Goal: Task Accomplishment & Management: Manage account settings

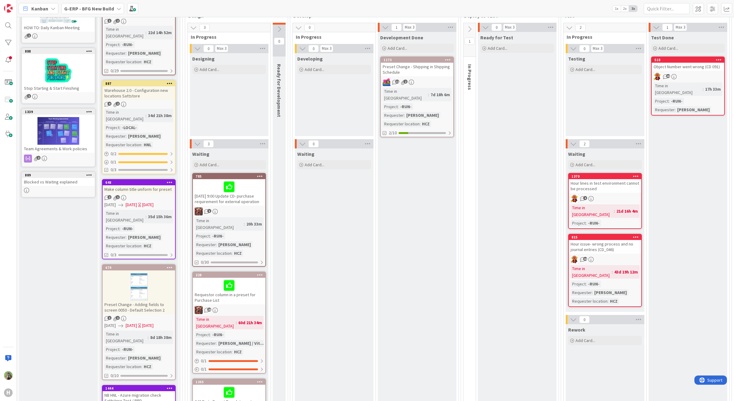
scroll to position [192, 0]
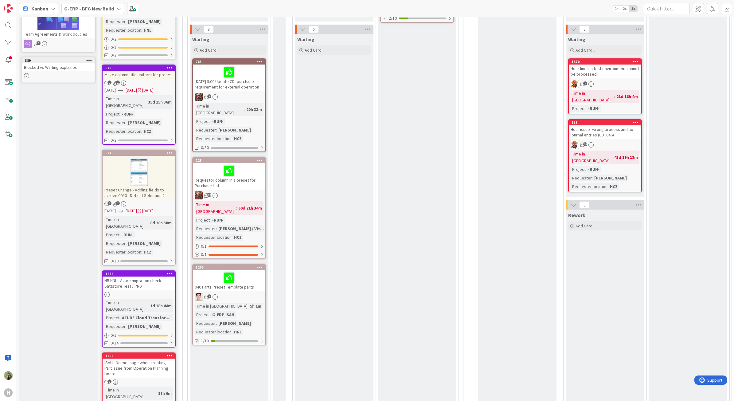
click at [250, 178] on div "Requestor column in a preset for Purchase List" at bounding box center [229, 176] width 73 height 26
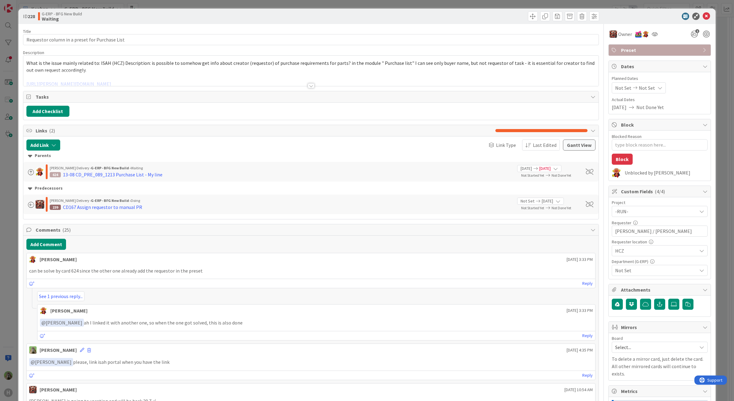
type textarea "x"
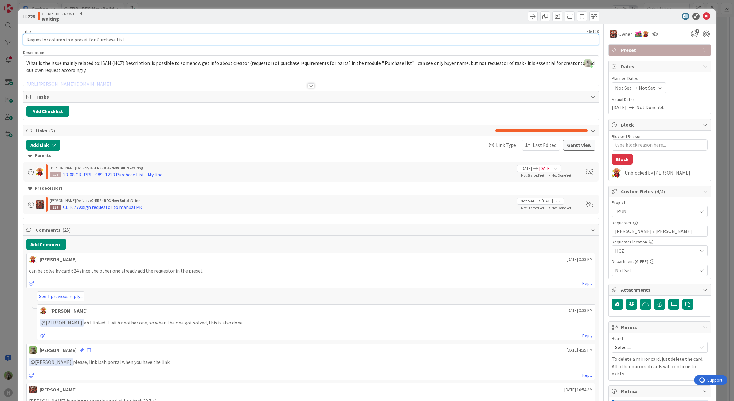
click at [220, 44] on input "Requestor column in a preset for Purchase List" at bounding box center [311, 39] width 576 height 11
type input "Requestor column in a preset for Purchase List -"
type textarea "x"
type input "Requestor column in a preset for Purchase List - {"
type textarea "x"
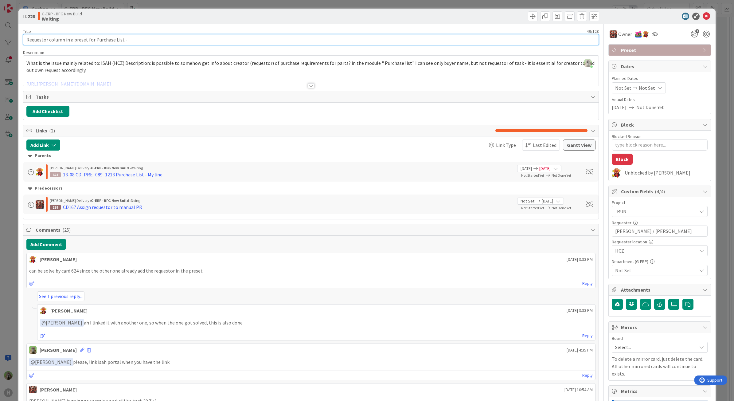
type input "Requestor column in a preset for Purchase List - {"
type textarea "x"
type input "Requestor column in a preset for Purchase List -"
type textarea "x"
type input "Requestor column in a preset for Purchase List - [wait"
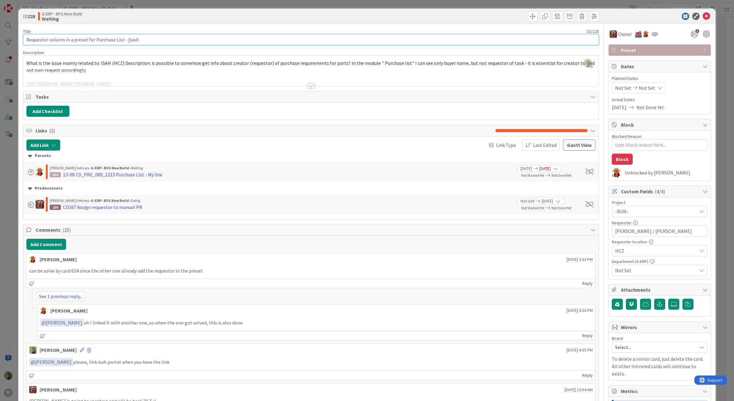
type textarea "x"
type input "Requestor column in a preset for Purchase List - [waitin"
type textarea "x"
type input "Requestor column in a preset for Purchase List - [waiting on KB-624"
type textarea "x"
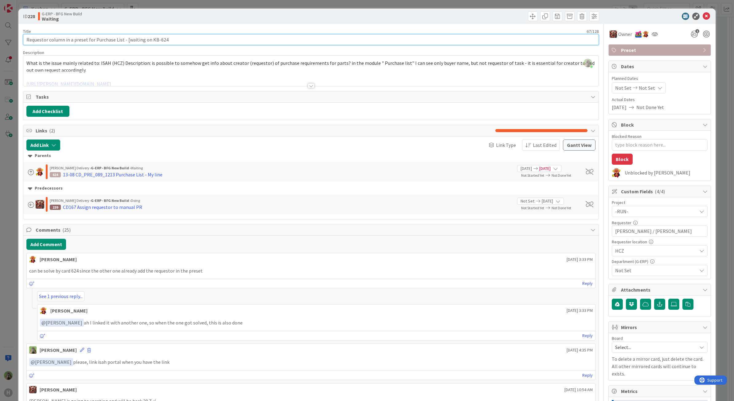
type input "Requestor column in a preset for Purchase List - [waiting on KB-624]"
type textarea "x"
type input "Requestor column in a preset for Purchase List - [waiting on KB-624]"
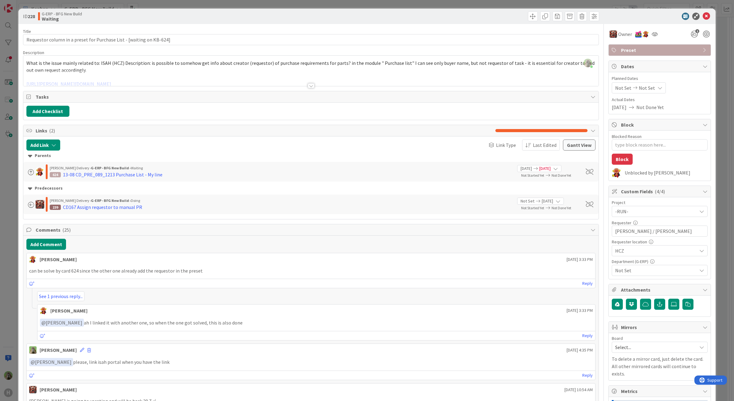
click at [2, 214] on div "ID 228 G-ERP - BFG New Build Waiting Title 68 / 128 Requestor column in a prese…" at bounding box center [367, 200] width 734 height 401
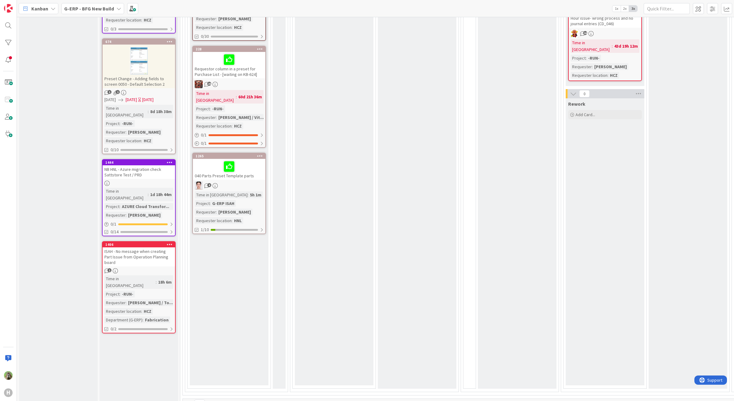
scroll to position [307, 0]
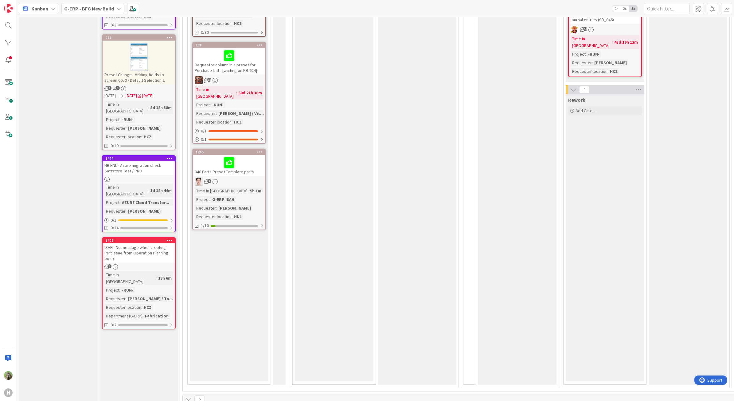
click at [249, 156] on div at bounding box center [229, 162] width 69 height 13
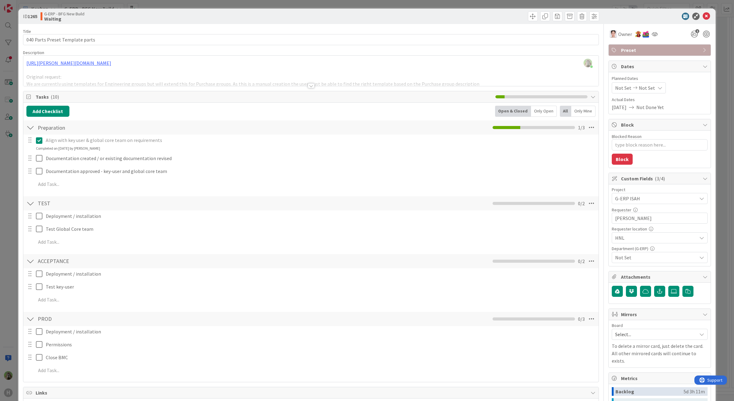
click at [313, 71] on div at bounding box center [311, 78] width 576 height 16
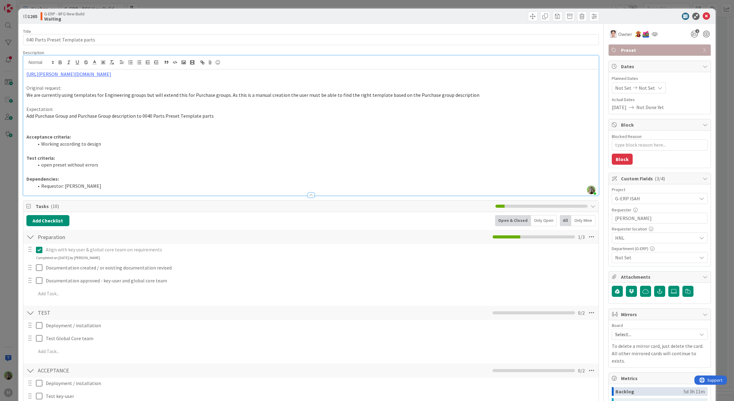
click at [11, 173] on div "ID 1265 G-ERP - BFG New Build Waiting Title 31 / 128 040 Parts Preset Template …" at bounding box center [367, 200] width 734 height 401
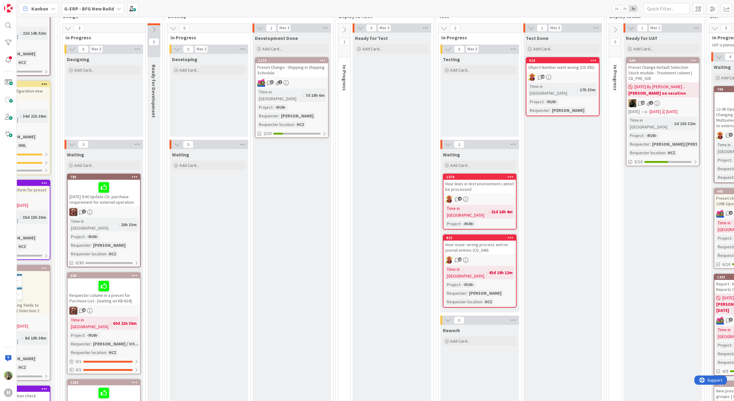
scroll to position [77, 382]
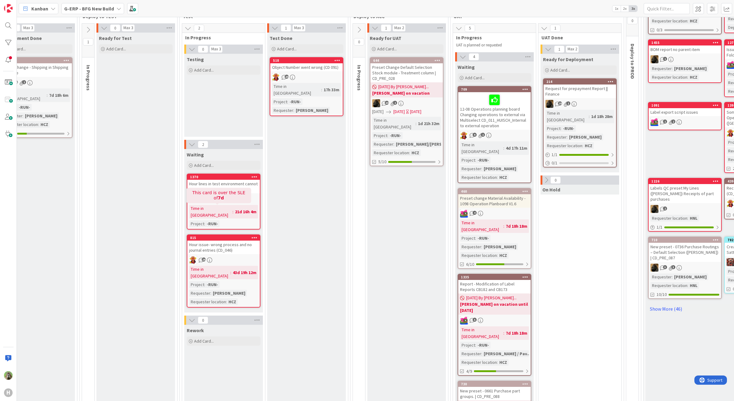
click at [225, 188] on div "Hour lines in test environment cannot be processed" at bounding box center [223, 187] width 73 height 14
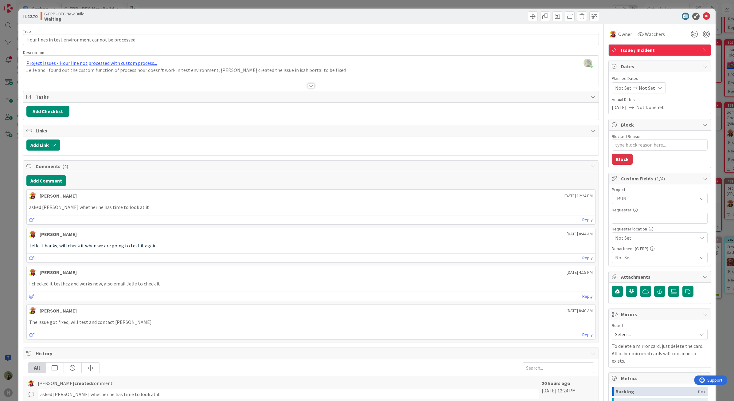
click at [13, 228] on div "ID 1370 G-ERP - BFG New Build Waiting Title 50 / 128 Hour lines in test environ…" at bounding box center [367, 200] width 734 height 401
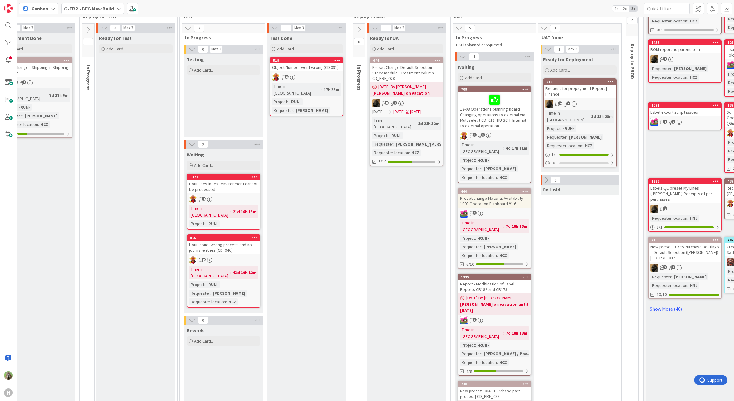
click at [222, 246] on div "Hour issue- wrong process and no journal entries (CD_046)" at bounding box center [223, 248] width 73 height 14
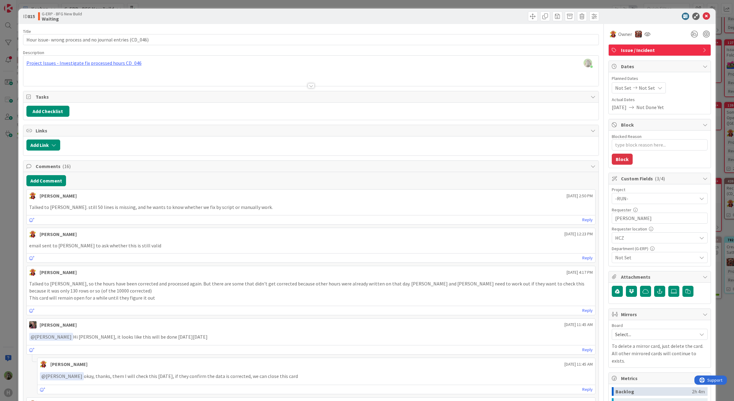
click at [2, 234] on div "ID 815 G-ERP - BFG New Build Waiting Title 57 / 128 Hour issue- wrong process a…" at bounding box center [367, 200] width 734 height 401
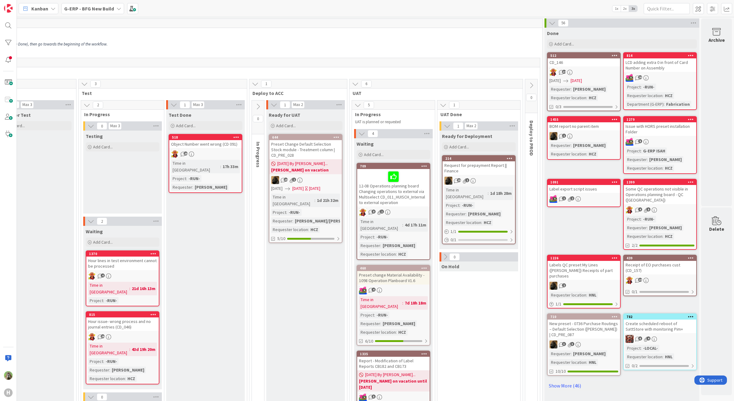
scroll to position [0, 483]
click at [489, 171] on div "Request for prepayment Report || Finance" at bounding box center [479, 168] width 73 height 14
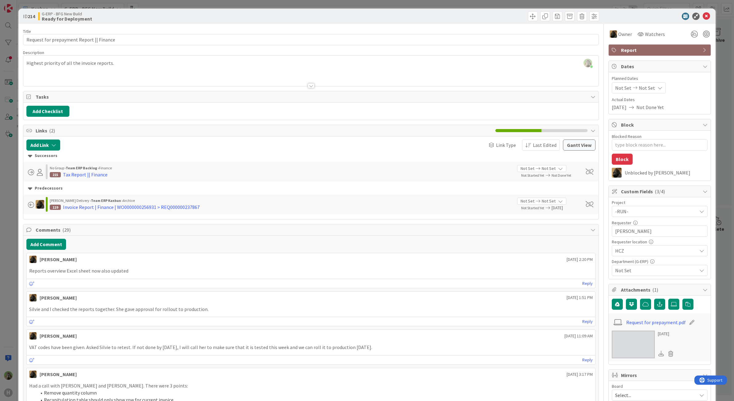
click at [2, 204] on div "ID 214 G-ERP - BFG New Build Ready for Deployment Title 40 / 128 Request for pr…" at bounding box center [367, 200] width 734 height 401
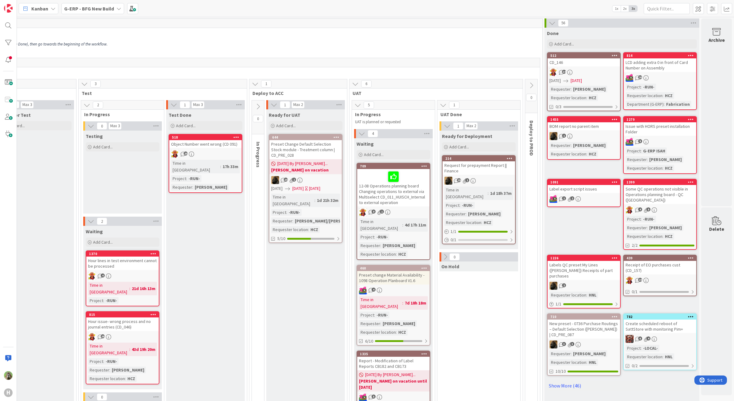
click at [536, 83] on button at bounding box center [531, 85] width 12 height 9
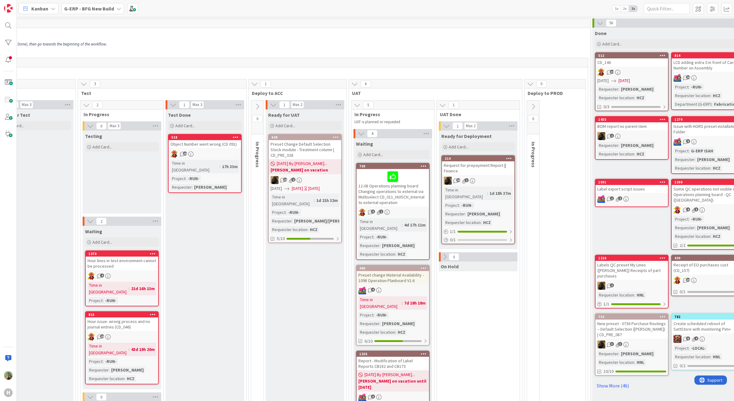
click at [535, 106] on icon at bounding box center [533, 106] width 7 height 7
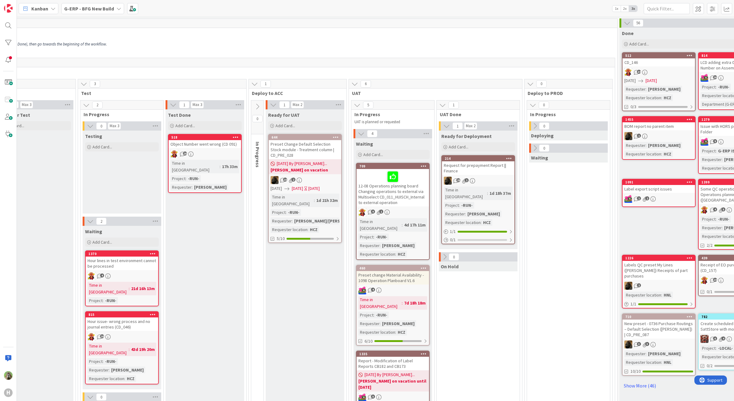
click at [407, 194] on div "12-08 Operations planning board Changing operations to external via Multiselect…" at bounding box center [393, 187] width 73 height 37
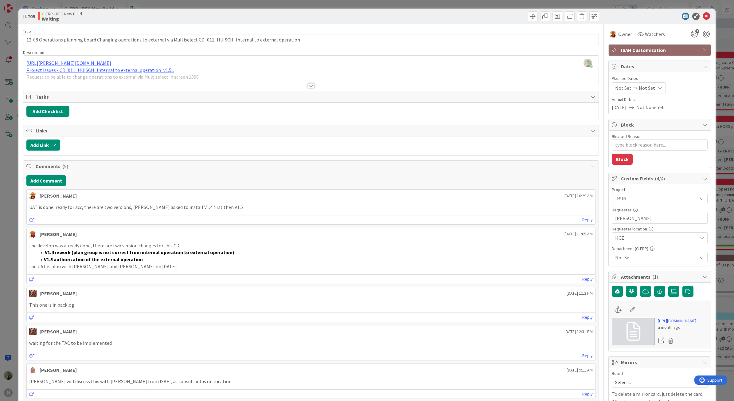
click at [18, 222] on div "ID 709 G-ERP - BFG New Build Waiting Title 124 / 128 12-08 Operations planning …" at bounding box center [367, 383] width 698 height 749
click at [13, 241] on div "ID 709 G-ERP - BFG New Build Waiting Title 124 / 128 12-08 Operations planning …" at bounding box center [367, 200] width 734 height 401
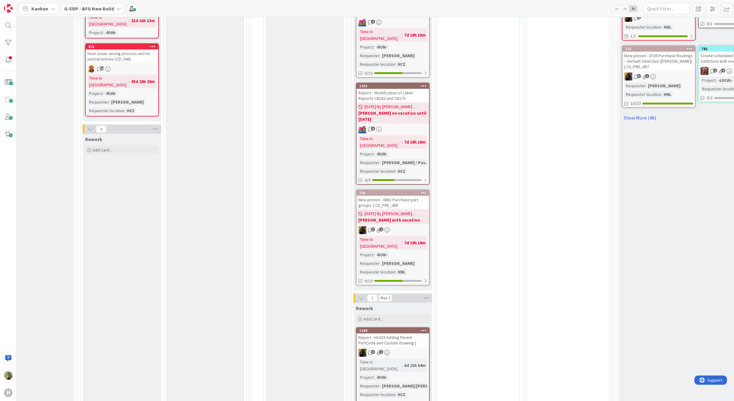
scroll to position [269, 483]
click at [392, 332] on div "Report - H1023 Adding Parent PartCode and Custom Drawing |" at bounding box center [393, 339] width 73 height 14
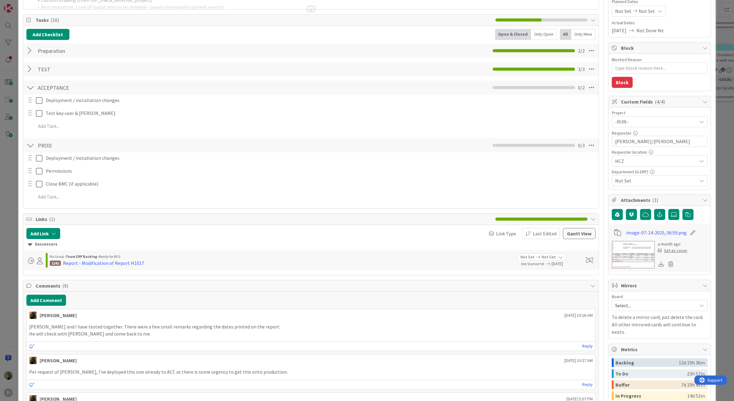
click at [10, 286] on div "ID 1248 G-ERP - BFG New Build Rework Title 59 / 128 Report - H1023 Adding Paren…" at bounding box center [367, 200] width 734 height 401
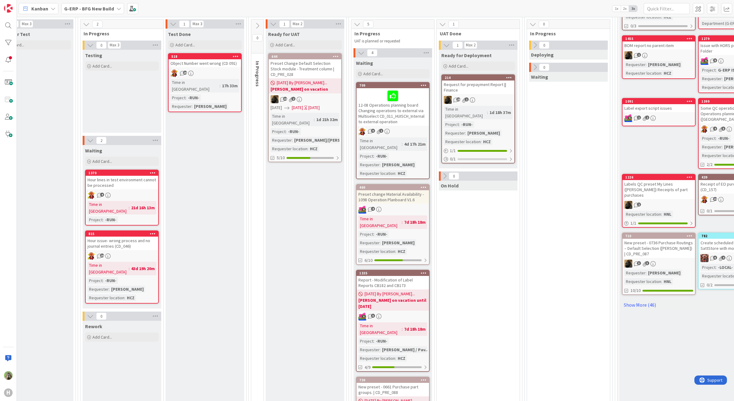
scroll to position [77, 483]
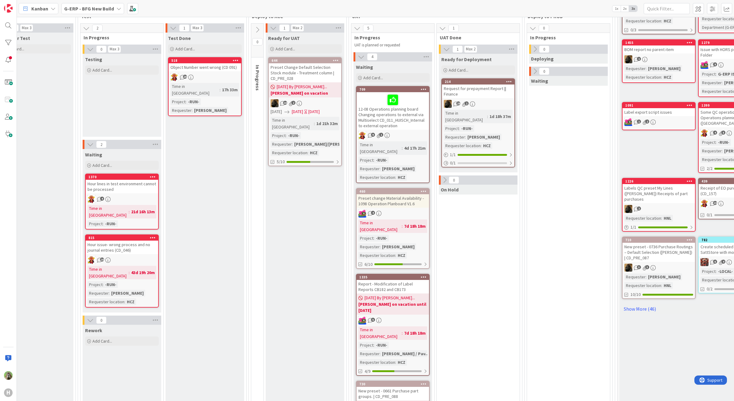
click at [419, 194] on div "Preset change Material Availability - 1098 Operation Planboard V1.6" at bounding box center [393, 201] width 73 height 14
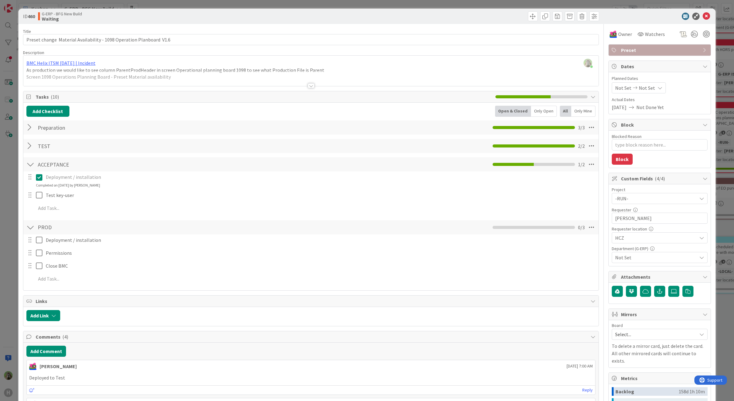
click at [4, 215] on div "ID 460 G-ERP - BFG New Build Waiting Title 69 / 128 Preset change Material Avai…" at bounding box center [367, 200] width 734 height 401
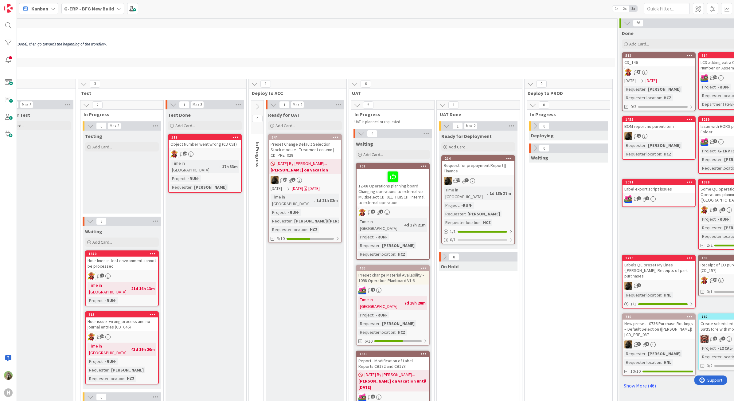
click at [217, 145] on div "Object Number went wrong (CD 091)" at bounding box center [205, 144] width 73 height 8
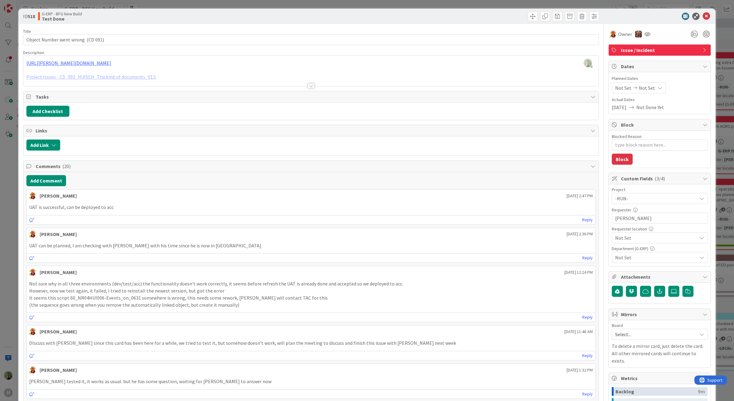
click at [13, 272] on div "ID 518 G-ERP - BFG New Build Test Done Title 35 / 128 Object Number went wrong …" at bounding box center [367, 200] width 734 height 401
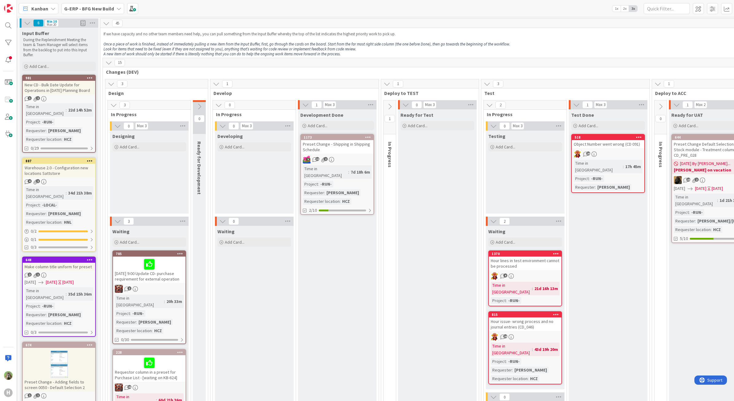
scroll to position [0, 79]
click at [343, 149] on div "Preset Change - Shipping in Shipping Schedule" at bounding box center [338, 147] width 73 height 14
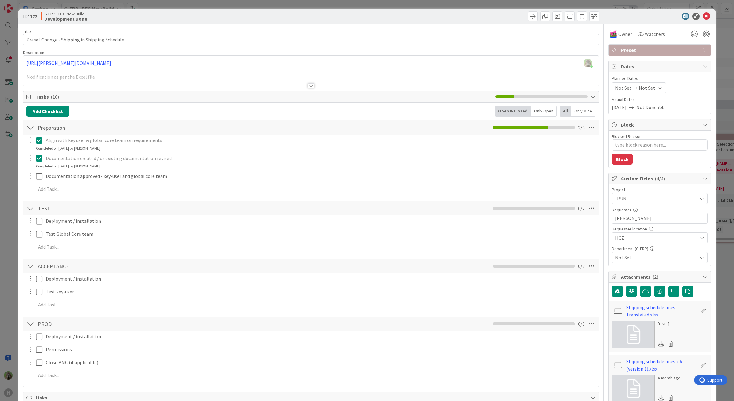
click at [6, 211] on div "ID 1173 G-ERP - BFG New Build Development Done Title 45 / 128 Preset Change - S…" at bounding box center [367, 200] width 734 height 401
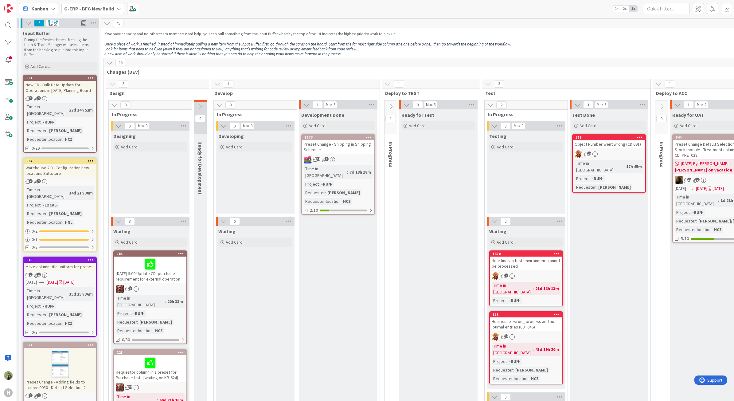
click at [352, 150] on div "Preset Change - Shipping in Shipping Schedule" at bounding box center [338, 147] width 73 height 14
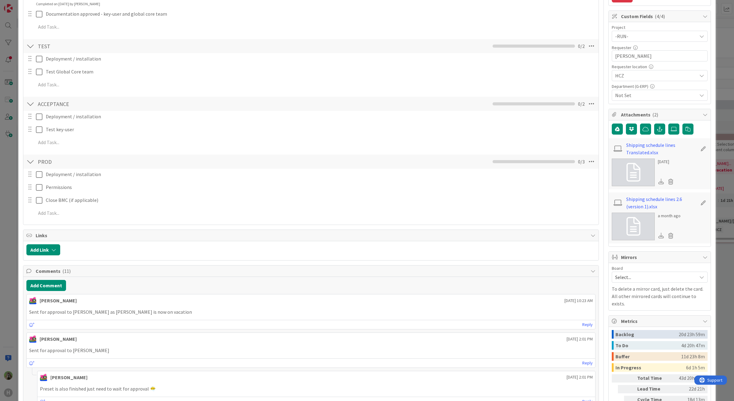
scroll to position [154, 0]
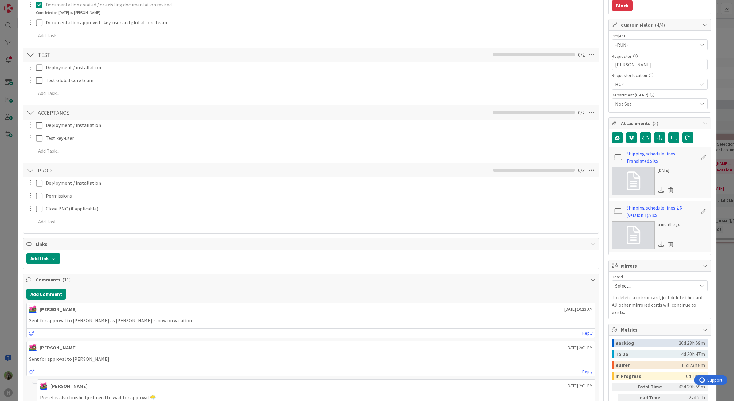
click at [10, 210] on div "ID 1173 G-ERP - BFG New Build Development Done Title 45 / 128 Preset Change - S…" at bounding box center [367, 200] width 734 height 401
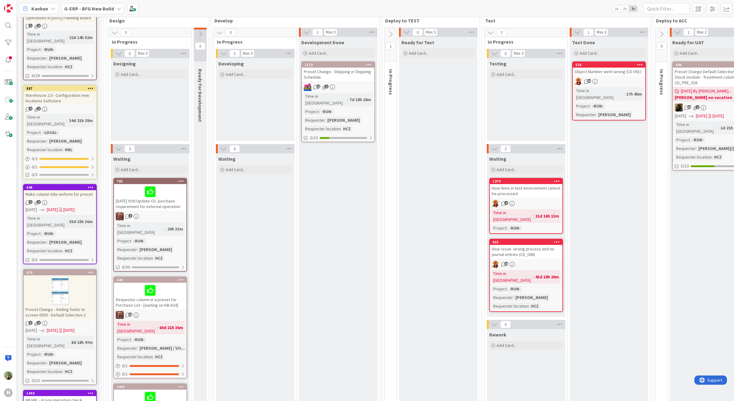
scroll to position [230, 79]
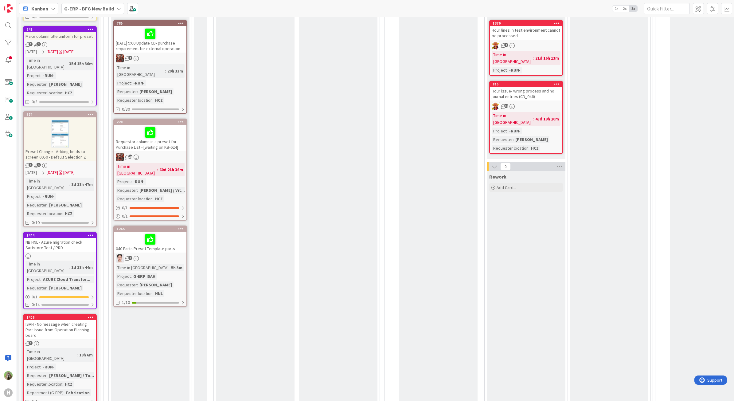
click at [163, 235] on div "040 Parts Preset Template parts" at bounding box center [150, 242] width 73 height 21
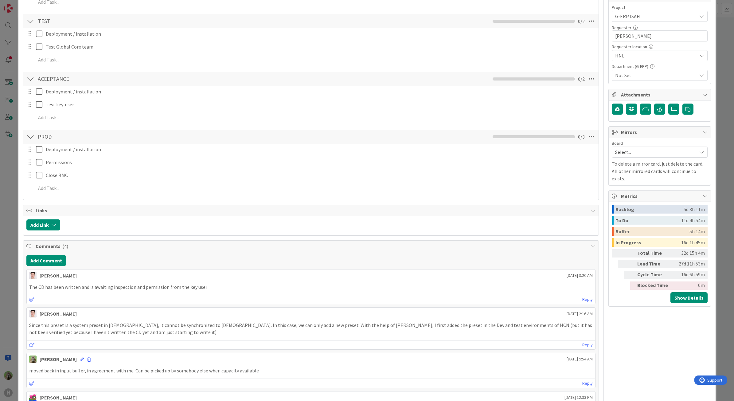
scroll to position [192, 0]
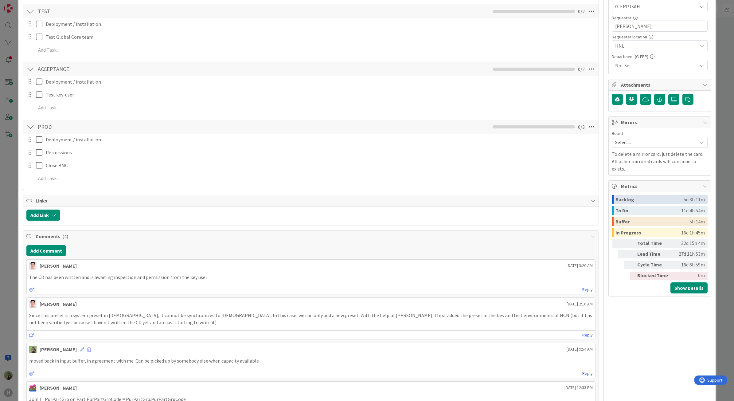
click at [14, 258] on div "ID 1265 G-ERP - BFG New Build Waiting Title 31 / 128 040 Parts Preset Template …" at bounding box center [367, 200] width 734 height 401
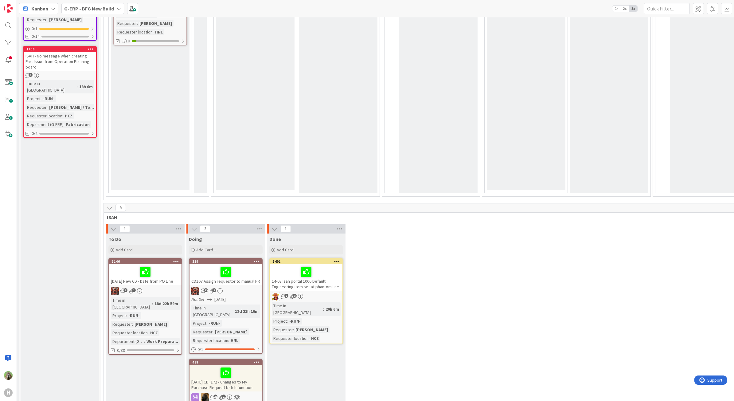
scroll to position [499, 79]
click at [332, 264] on div "14-08 Isah portal 1006 Default Engineering item set at phantom line" at bounding box center [306, 277] width 73 height 26
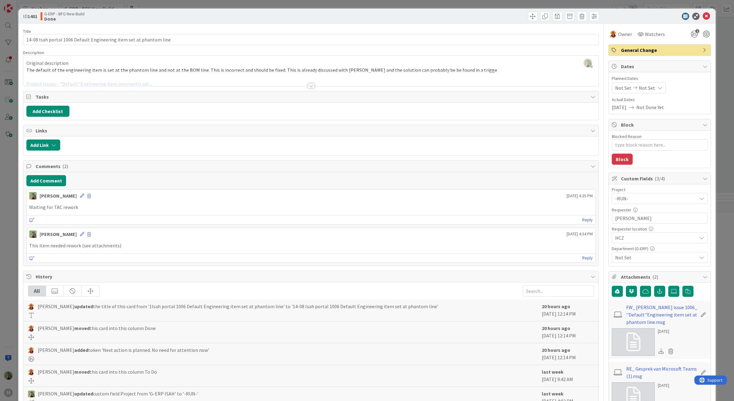
click at [5, 268] on div "ID 1401 G-ERP - BFG New Build Done Title 67 / 128 14-08 Isah portal 1006 Defaul…" at bounding box center [367, 200] width 734 height 401
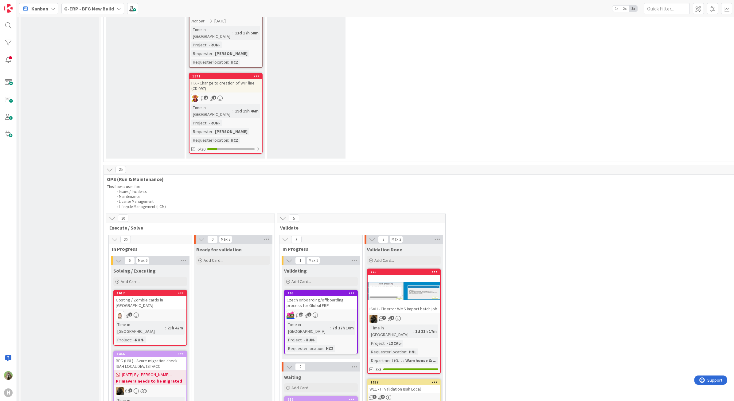
scroll to position [960, 79]
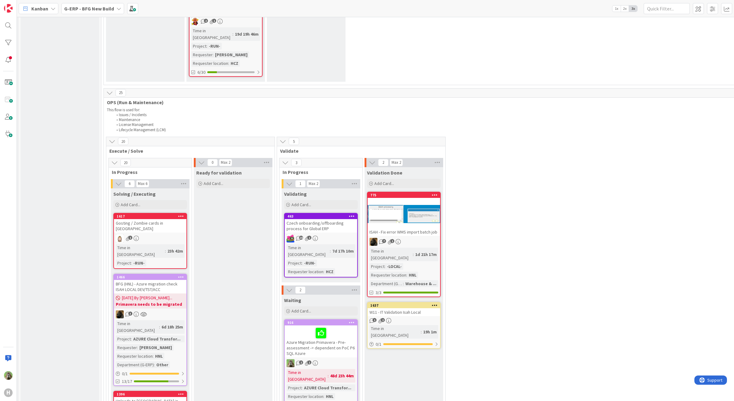
click at [399, 200] on div at bounding box center [404, 214] width 73 height 28
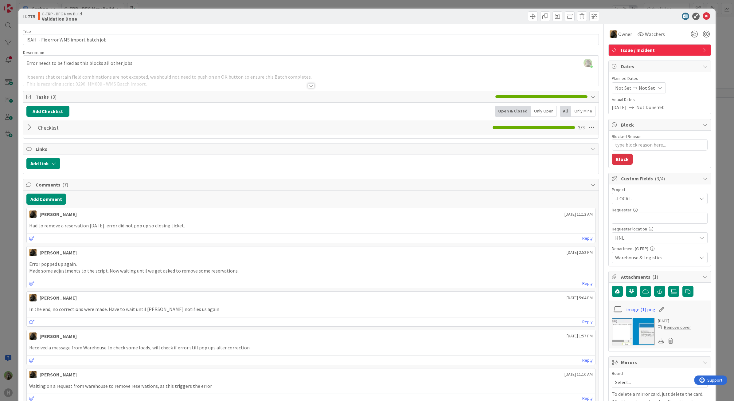
click at [6, 216] on div "ID 775 G-ERP - BFG New Build Validation Done Title 38 / 128 ISAH - Fix error WM…" at bounding box center [367, 200] width 734 height 401
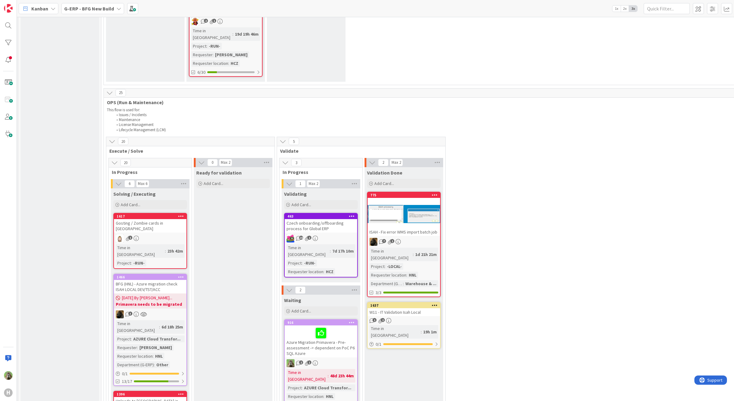
click at [339, 219] on div "Czech onboarding/offboarding process for Global ERP" at bounding box center [321, 226] width 73 height 14
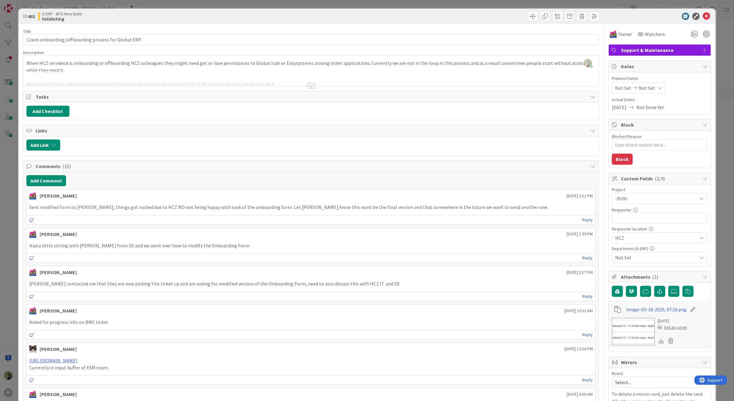
click at [16, 214] on div "ID 463 G-ERP - BFG New Build Validating Title 51 / 128 Czech onboarding/offboar…" at bounding box center [367, 200] width 734 height 401
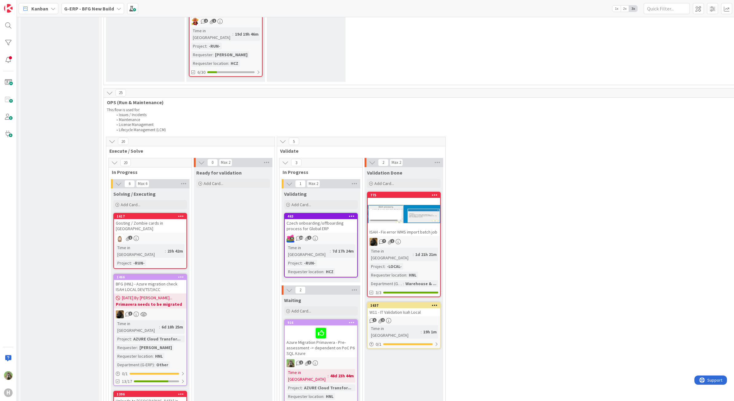
click at [346, 325] on div "Azure Migration Primavera - Pre-assessment -> dependent on PoC P6 SQL Azure" at bounding box center [321, 341] width 73 height 32
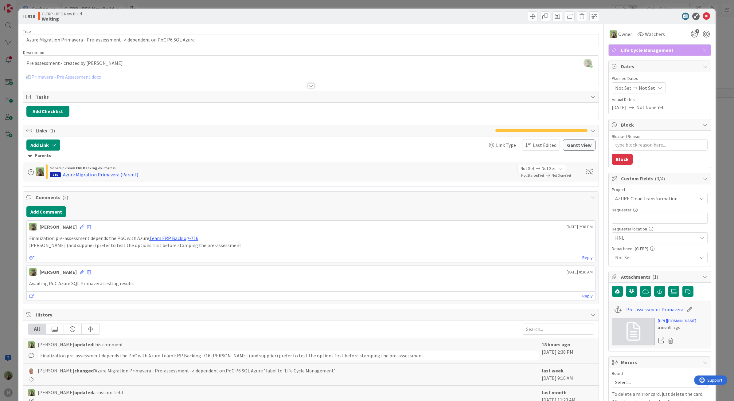
click at [7, 239] on div "ID 916 G-ERP - BFG New Build Waiting Title 76 / 128 Azure Migration Primavera -…" at bounding box center [367, 200] width 734 height 401
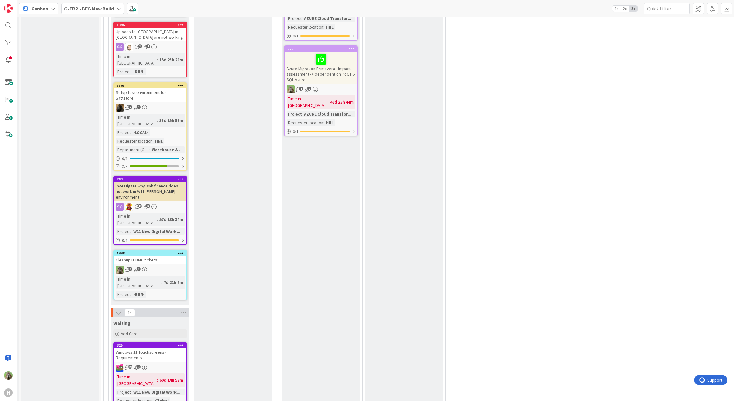
scroll to position [1344, 79]
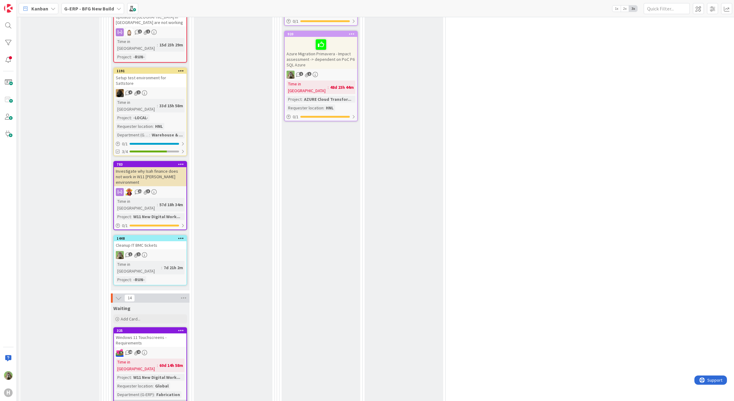
click at [171, 401] on div at bounding box center [161, 403] width 37 height 2
click at [183, 328] on icon at bounding box center [181, 330] width 6 height 4
click at [155, 380] on link "Block Card..." at bounding box center [145, 384] width 83 height 9
click at [161, 351] on textarea "Blocked Reason" at bounding box center [145, 356] width 77 height 11
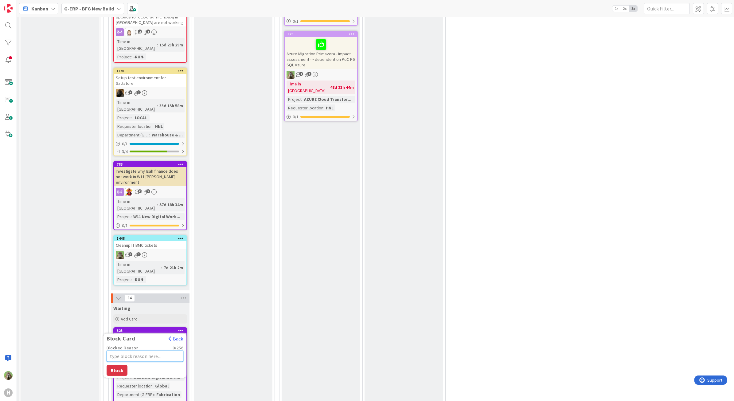
type textarea "x"
type textarea "O"
type textarea "x"
type textarea "On"
type textarea "x"
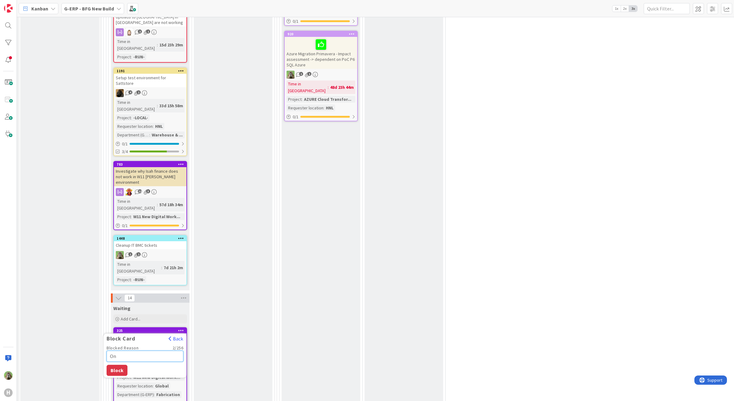
type textarea "On-"
type textarea "x"
type textarea "On-b"
type textarea "x"
type textarea "On-"
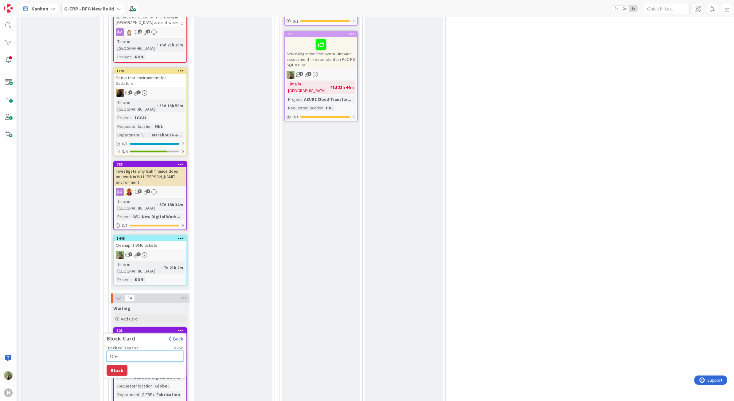
type textarea "x"
type textarea "On-h"
type textarea "x"
type textarea "On-ho"
type textarea "x"
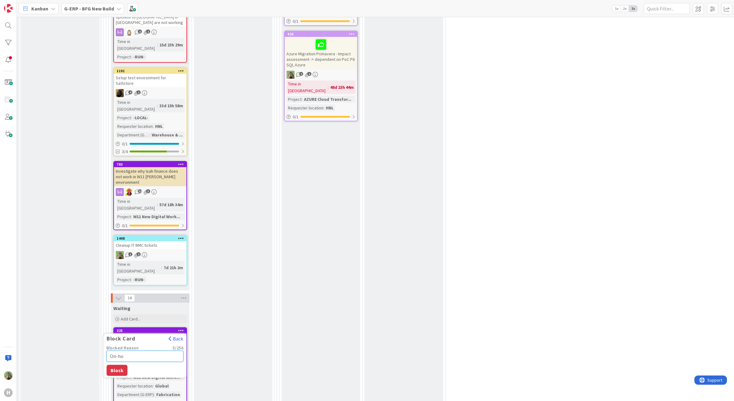
type textarea "On-hol"
type textarea "x"
type textarea "On-hold"
type textarea "x"
type textarea "On-hold"
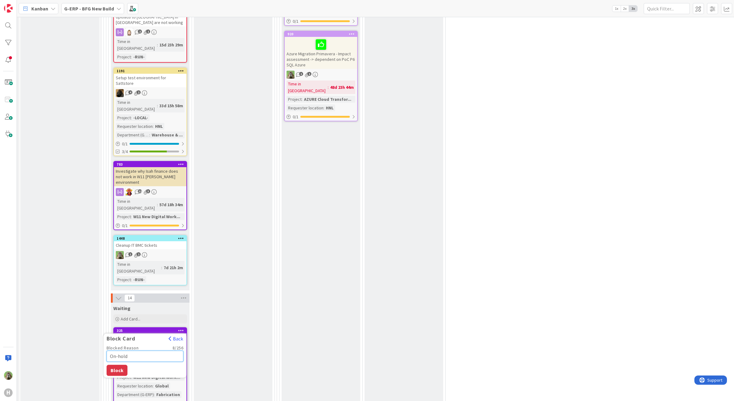
type textarea "x"
type textarea "On-hold b"
type textarea "x"
type textarea "On-hold by"
type textarea "x"
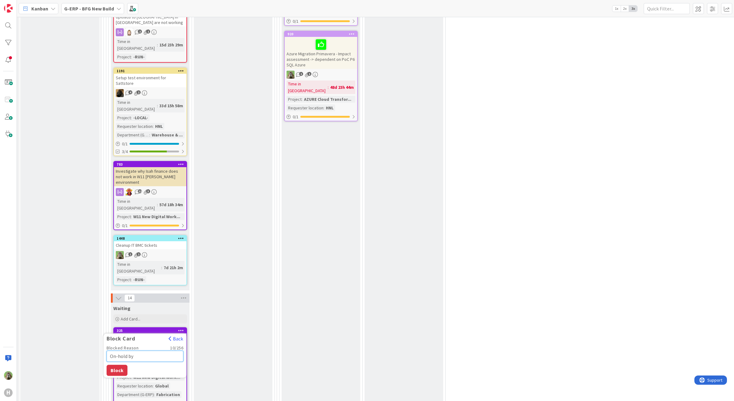
type textarea "On-hold by"
type textarea "x"
type textarea "On-hold by I"
type textarea "x"
type textarea "On-hold by Inf"
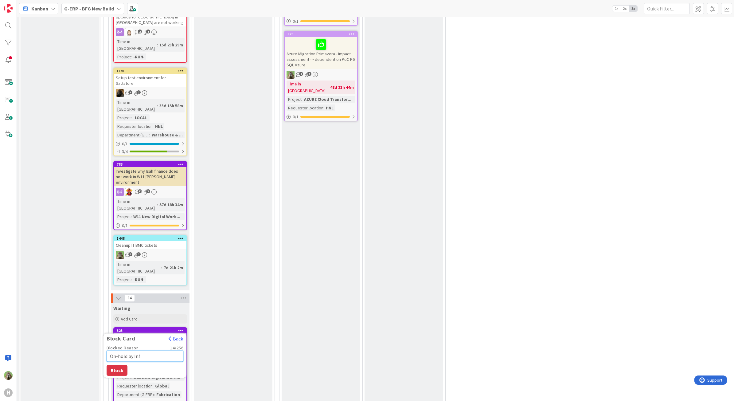
type textarea "x"
type textarea "On-hold by Infr"
type textarea "x"
type textarea "On-hold by Infra"
click at [123, 365] on button "Block" at bounding box center [117, 370] width 21 height 11
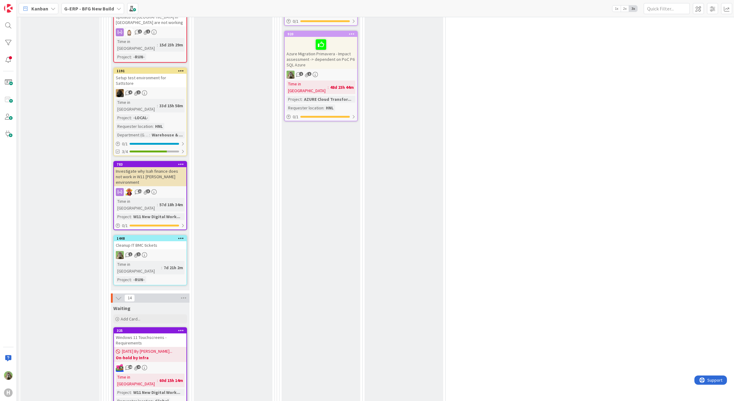
click at [65, 245] on div "Input Buffer During the Replenishment Meeting the team & Team Manager will sele…" at bounding box center [60, 21] width 79 height 2674
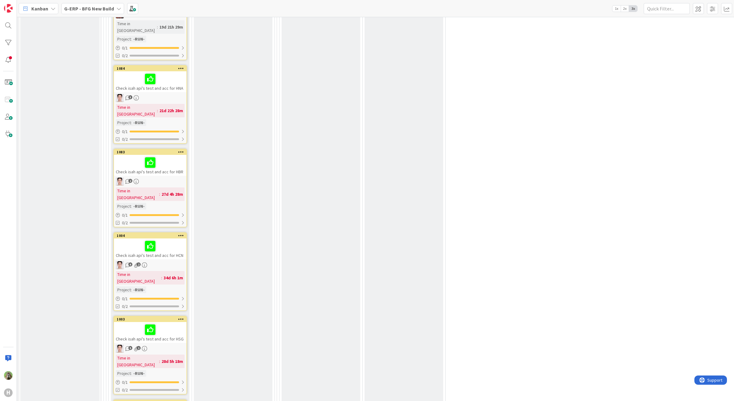
scroll to position [1805, 79]
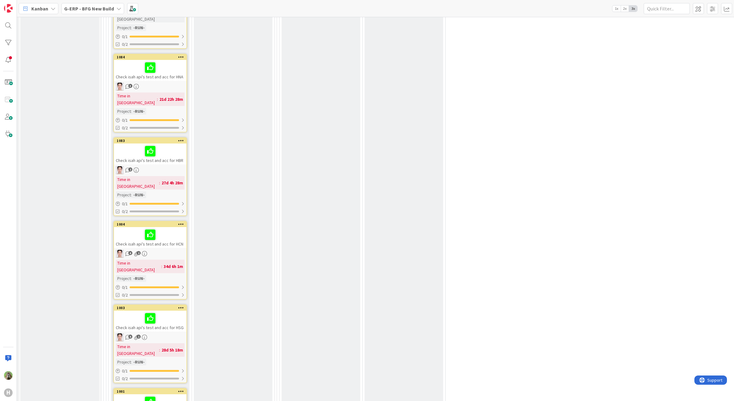
click at [178, 395] on div at bounding box center [150, 401] width 69 height 13
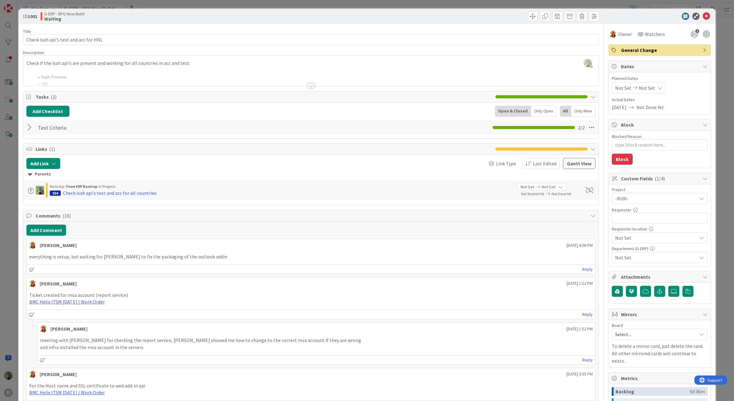
click at [5, 283] on div "ID 1001 G-ERP - BFG New Build Waiting Title 37 / 128 Check isah api's test and …" at bounding box center [367, 200] width 734 height 401
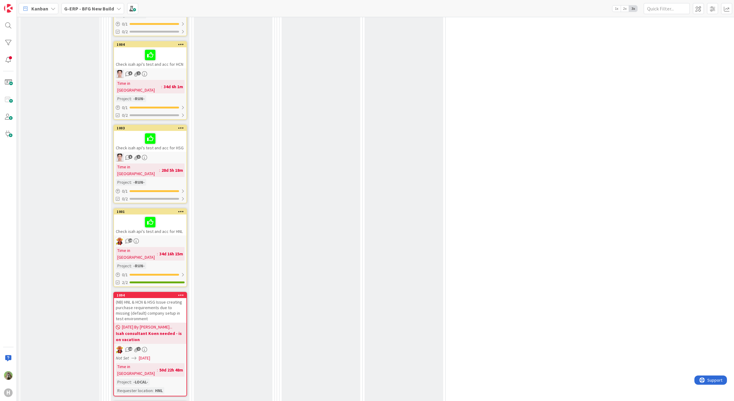
scroll to position [1997, 79]
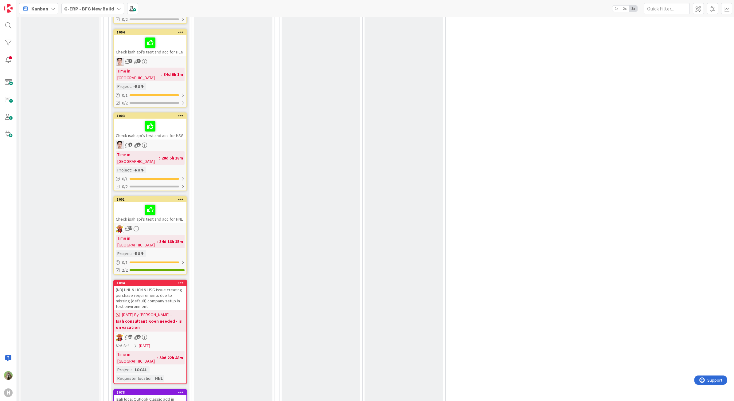
click at [176, 395] on div "Isah local Outlook Classic add in" at bounding box center [150, 399] width 73 height 8
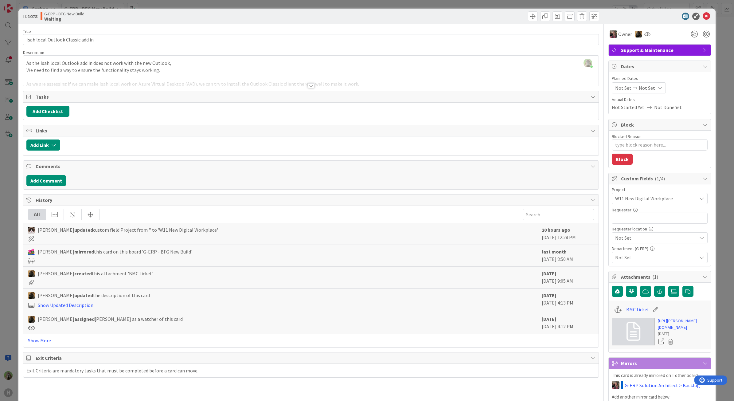
click at [222, 80] on div at bounding box center [311, 78] width 576 height 16
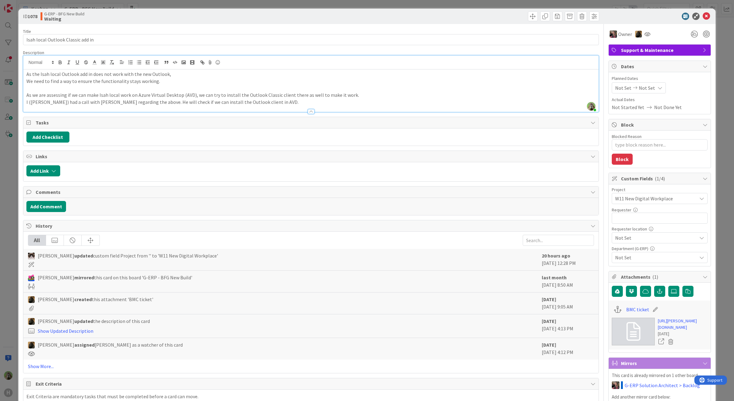
click at [13, 247] on div "ID 1078 G-ERP - BFG New Build Waiting Title 33 / 128 Isah local Outlook Classic…" at bounding box center [367, 200] width 734 height 401
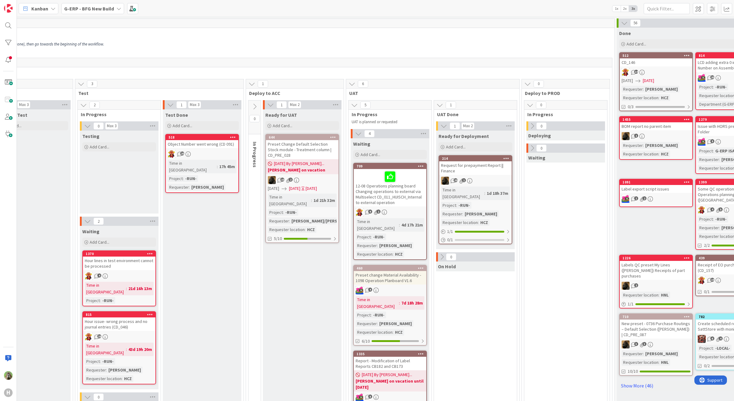
scroll to position [0, 490]
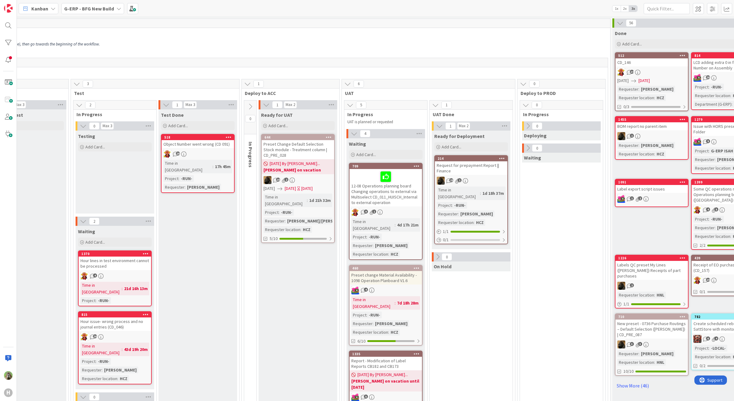
click at [140, 268] on div "Hour lines in test environment cannot be processed" at bounding box center [115, 264] width 73 height 14
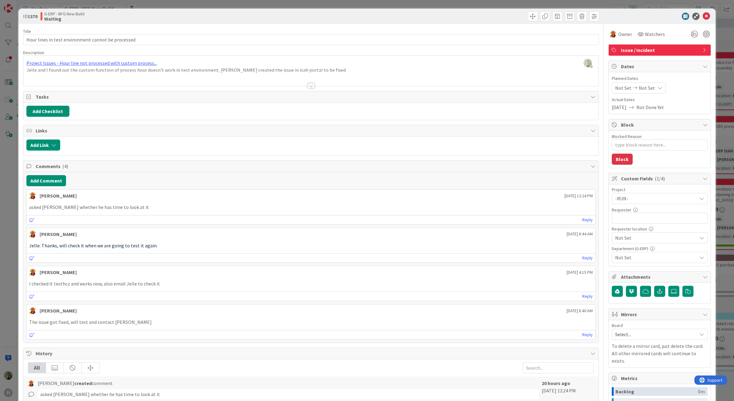
click at [218, 77] on div at bounding box center [311, 78] width 576 height 16
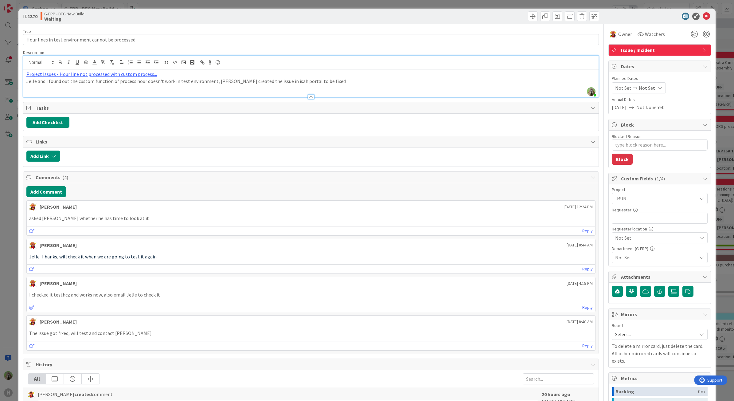
click at [140, 78] on p "Jelle and I found out the custom function of process hour doesn't work in test …" at bounding box center [311, 81] width 570 height 7
click at [135, 75] on link "Project Issues - Hour line not processed with custom process..." at bounding box center [91, 74] width 131 height 6
click at [66, 83] on link at bounding box center [83, 86] width 61 height 8
click at [10, 285] on div "ID 1370 G-ERP - BFG New Build Waiting Title 50 / 128 Hour lines in test environ…" at bounding box center [367, 200] width 734 height 401
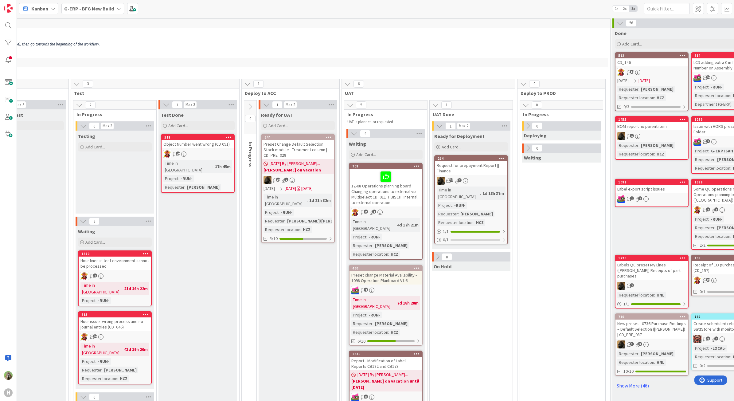
click at [386, 271] on div "Preset change Material Availability - 1098 Operation Planboard V1.6" at bounding box center [386, 278] width 73 height 14
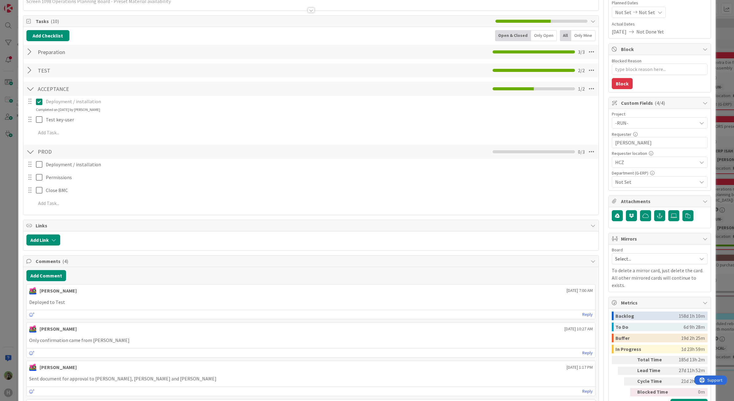
scroll to position [77, 0]
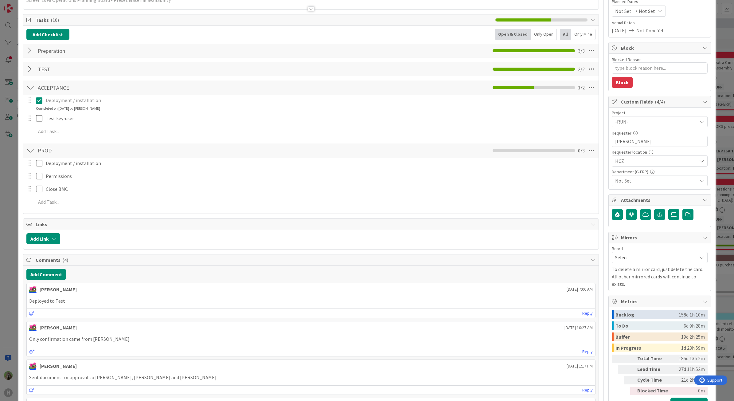
click at [12, 266] on div "ID 460 G-ERP - BFG New Build Waiting Title 69 / 128 Preset change Material Avai…" at bounding box center [367, 200] width 734 height 401
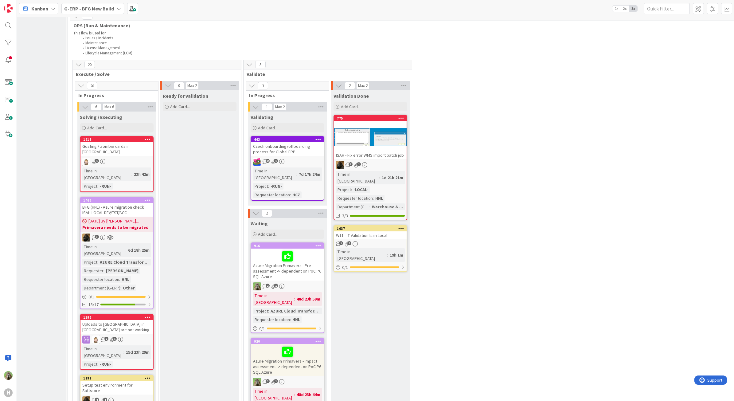
scroll to position [1037, 0]
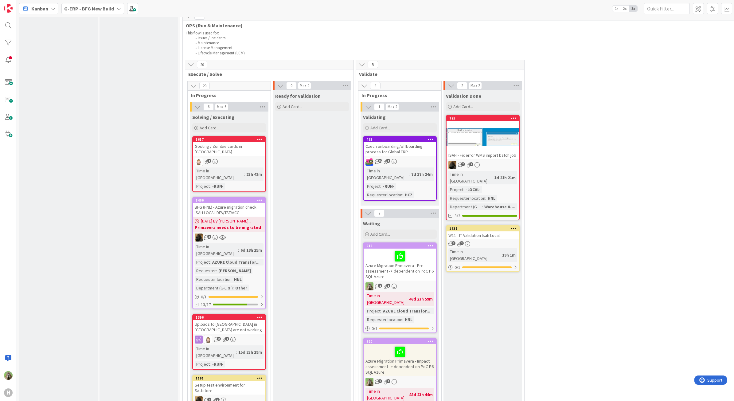
click at [249, 320] on div "Uploads to Kanbanzone in China are not working" at bounding box center [229, 327] width 73 height 14
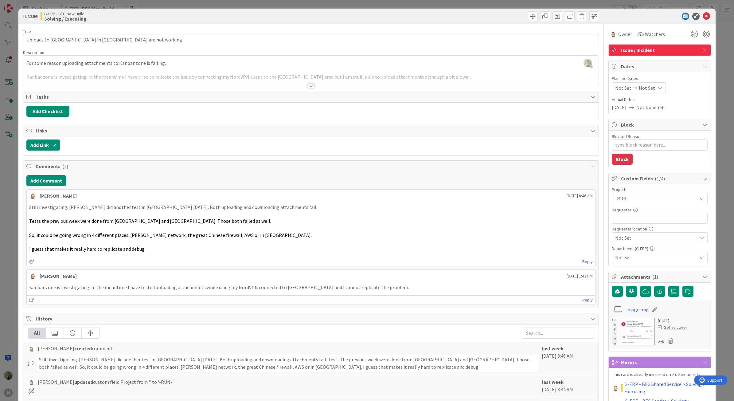
click at [10, 224] on div "ID 1396 G-ERP - BFG New Build Solving / Executing Title 46 / 128 Uploads to Kan…" at bounding box center [367, 200] width 734 height 401
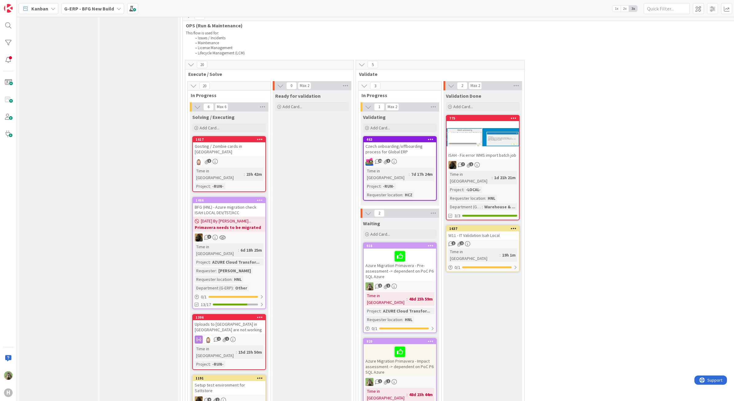
click at [240, 381] on div "Setup test environment for Sattstore" at bounding box center [229, 388] width 73 height 14
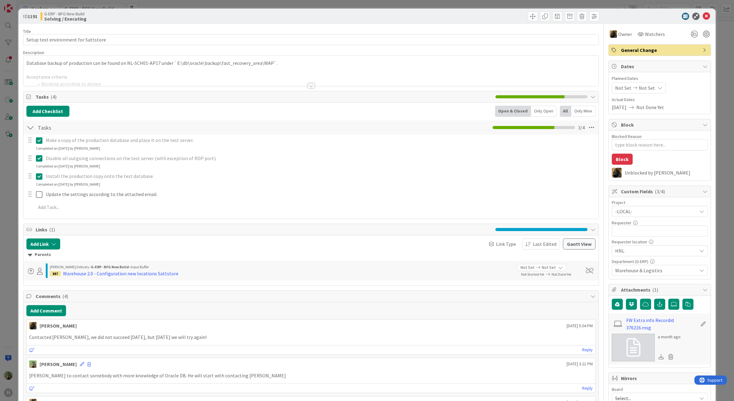
type textarea "x"
click at [10, 271] on div "ID 1191 G-ERP - BFG New Build Solving / Executing Title 36 / 128 Setup test env…" at bounding box center [367, 200] width 734 height 401
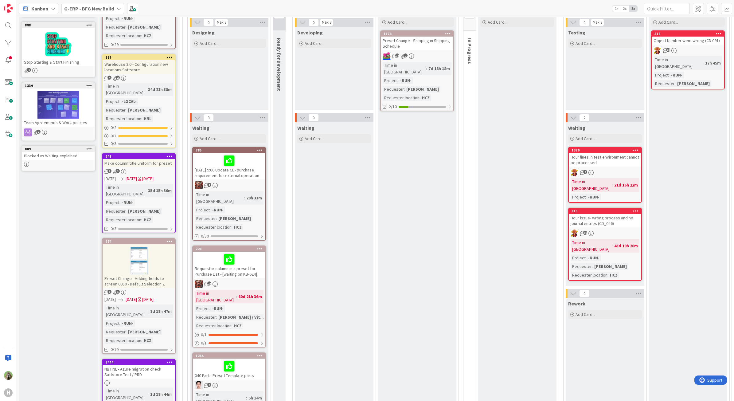
scroll to position [38, 0]
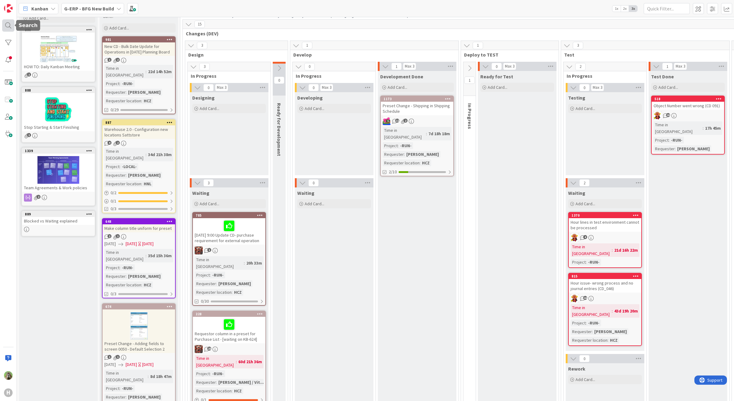
click at [8, 28] on div at bounding box center [8, 25] width 12 height 12
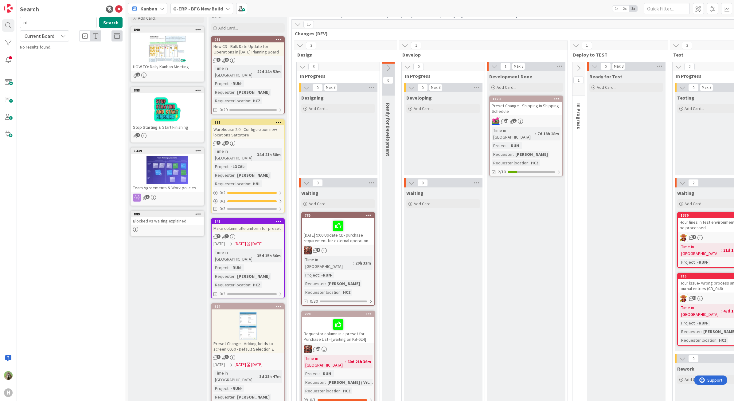
type input "o"
type input "tomas jokay"
click at [120, 9] on icon at bounding box center [118, 9] width 7 height 7
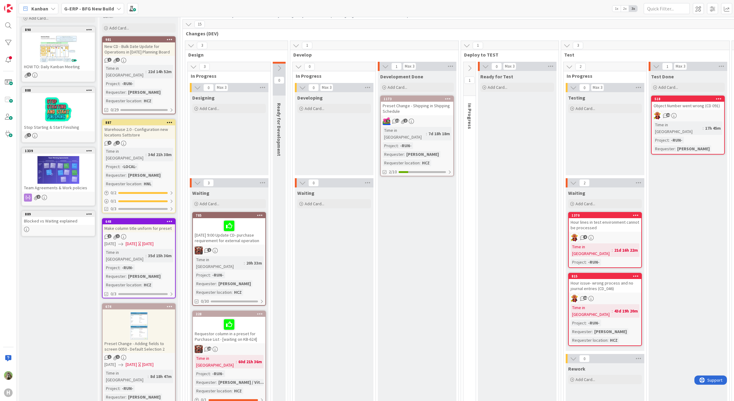
click at [448, 236] on div "Development Done Add Card... 1173 Preset Change - Shipping in Shipping Schedule…" at bounding box center [417, 362] width 79 height 582
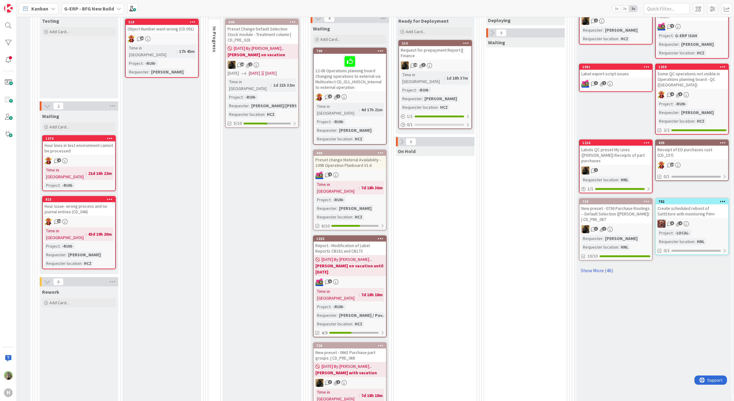
scroll to position [0, 526]
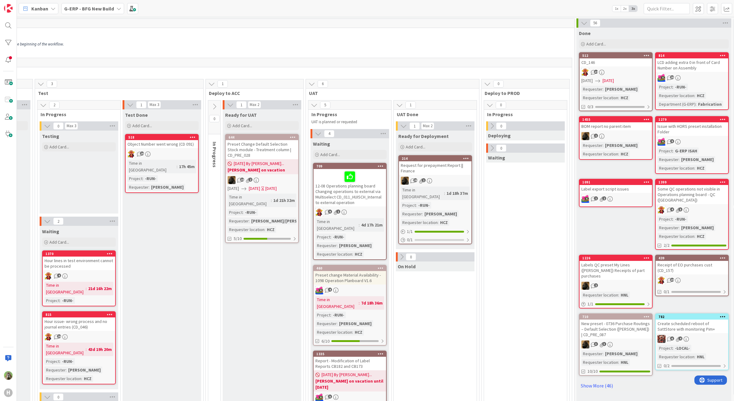
drag, startPoint x: 472, startPoint y: 395, endPoint x: 423, endPoint y: 395, distance: 49.5
click at [423, 395] on div "4 INFO This column can be used for informational tickets that will not move acr…" at bounding box center [375, 209] width 717 height 384
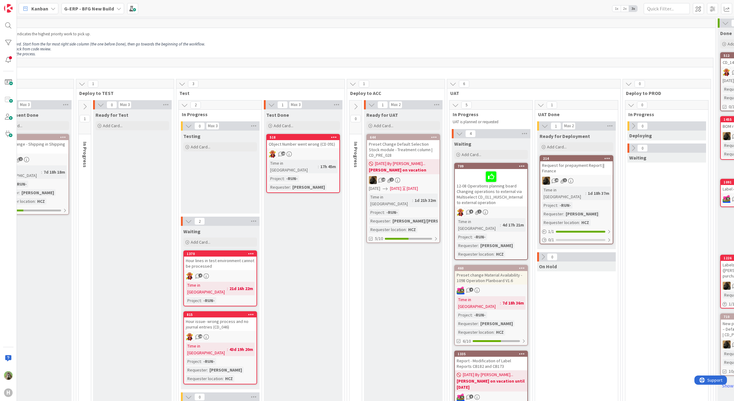
scroll to position [0, 355]
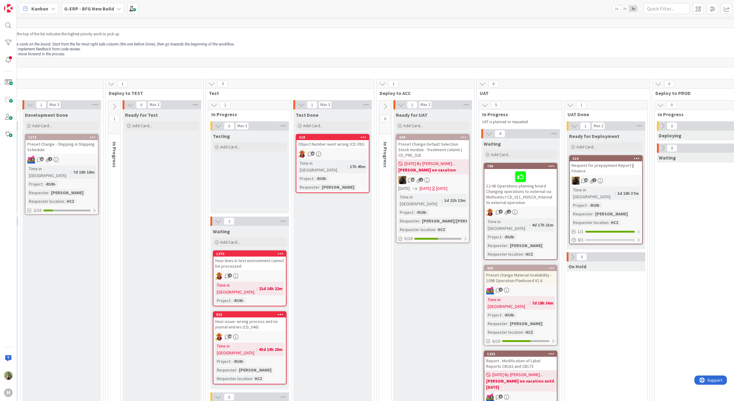
click at [539, 197] on div "12-08 Operations planning board Changing operations to external via Multiselect…" at bounding box center [520, 187] width 73 height 37
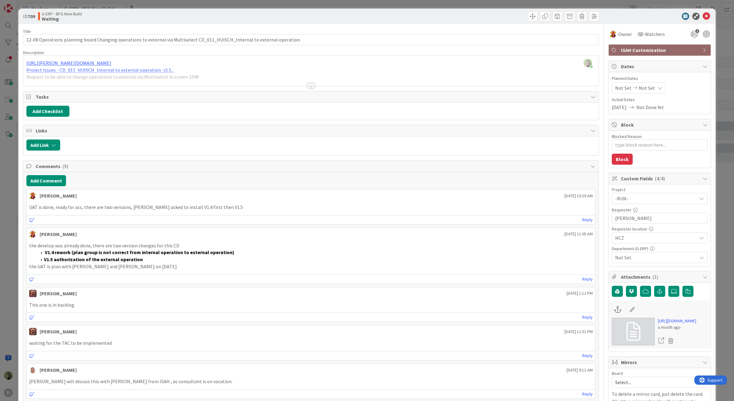
click at [10, 260] on div "ID 709 G-ERP - BFG New Build Waiting Title 124 / 128 12-08 Operations planning …" at bounding box center [367, 200] width 734 height 401
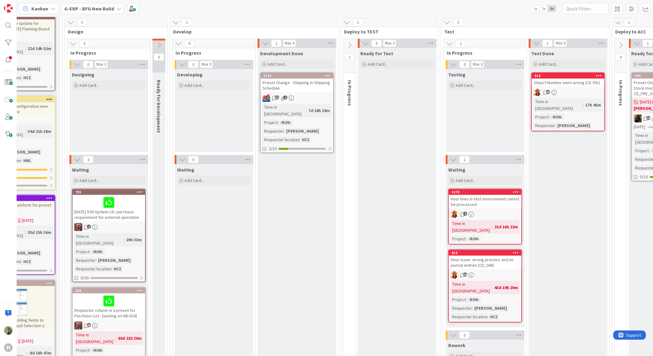
scroll to position [73, 120]
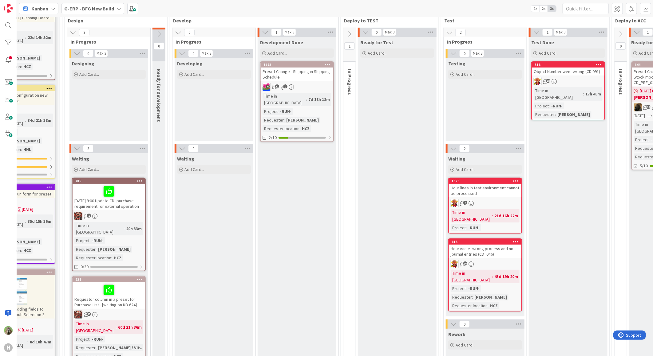
click at [301, 69] on div "Preset Change - Shipping in Shipping Schedule" at bounding box center [297, 75] width 73 height 14
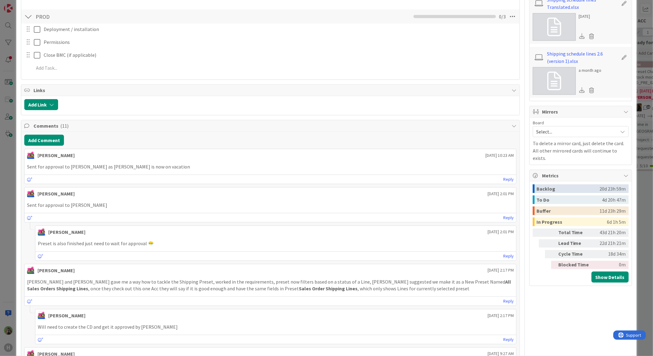
click at [11, 246] on div "ID 1173 G-ERP - BFG New Build Development Done Title 45 / 128 Preset Change - S…" at bounding box center [326, 178] width 653 height 356
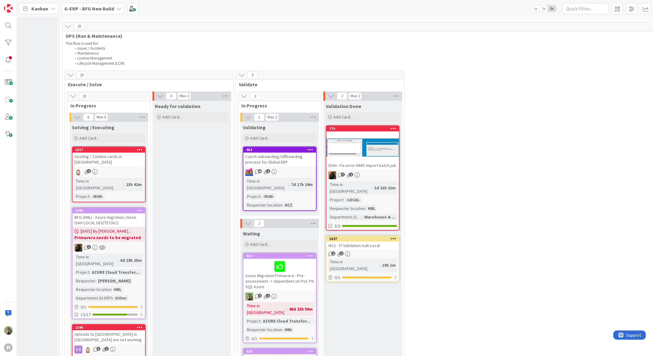
scroll to position [1028, 120]
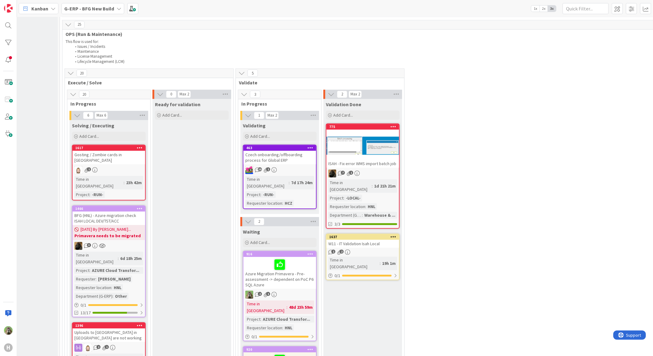
click at [393, 124] on icon at bounding box center [393, 126] width 6 height 4
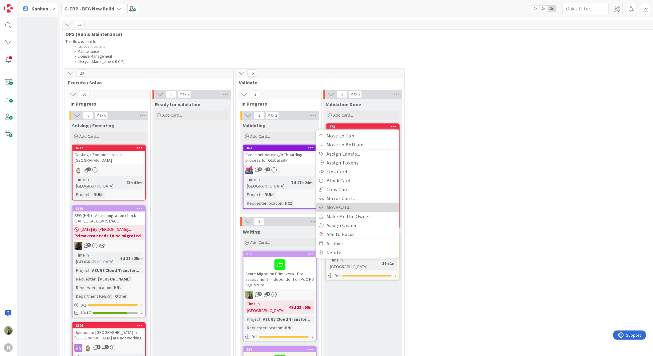
click at [354, 203] on link "Move Card..." at bounding box center [357, 207] width 83 height 9
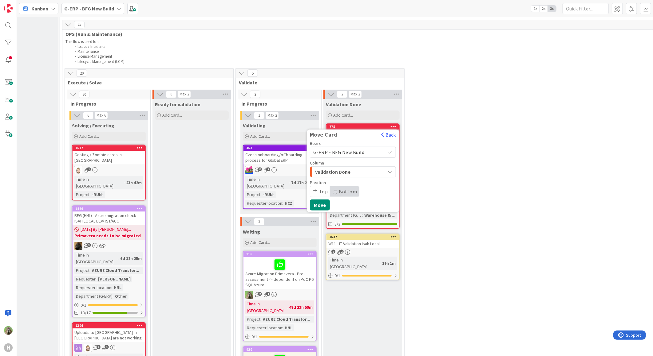
click at [372, 167] on div "Validation Done" at bounding box center [349, 172] width 72 height 10
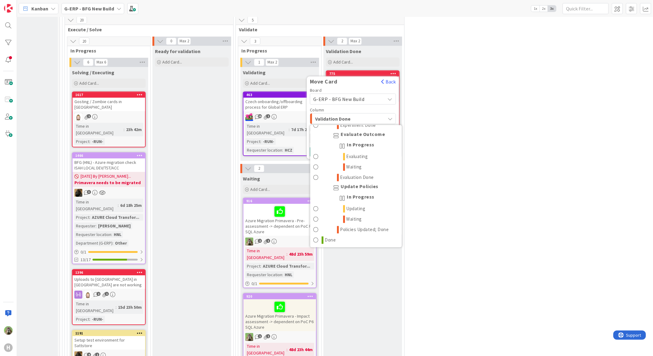
scroll to position [1062, 120]
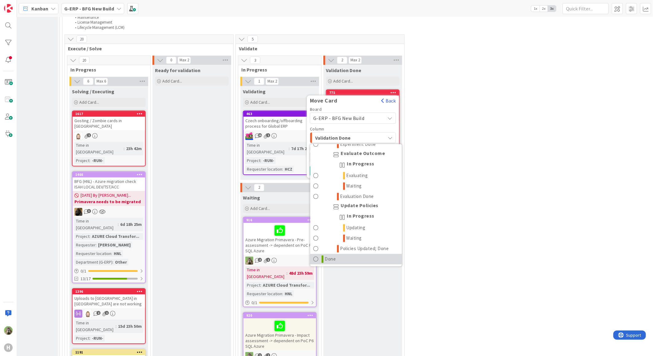
click at [343, 254] on link "Done" at bounding box center [356, 259] width 92 height 10
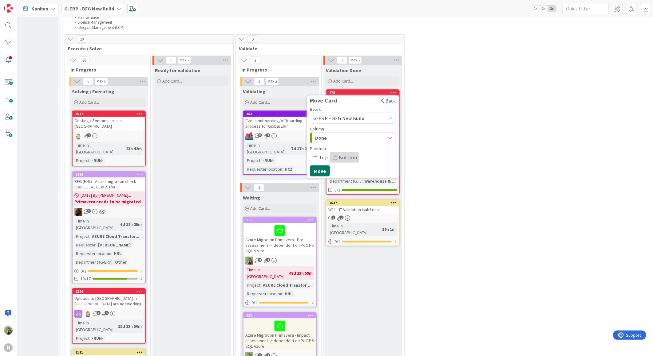
click at [318, 165] on button "Move" at bounding box center [320, 170] width 20 height 11
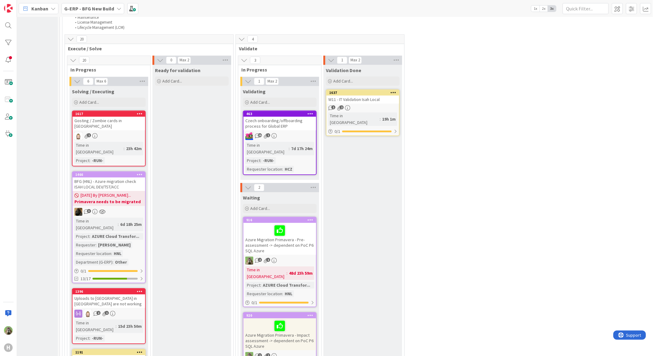
scroll to position [926, 120]
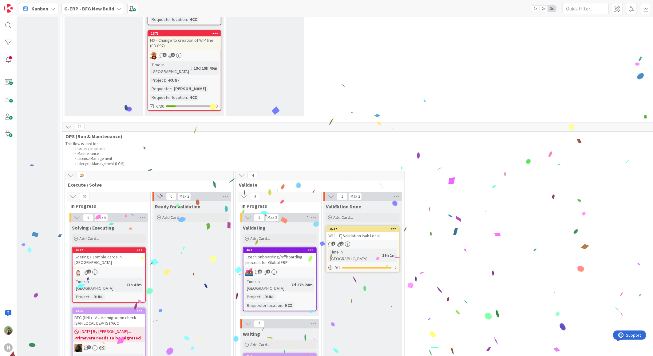
click at [393, 227] on icon at bounding box center [393, 229] width 6 height 4
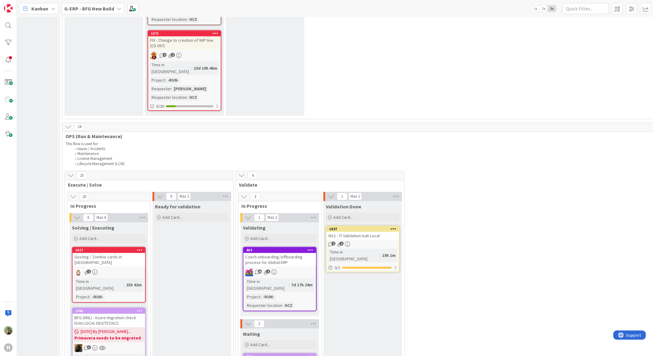
click at [395, 227] on icon at bounding box center [393, 229] width 6 height 4
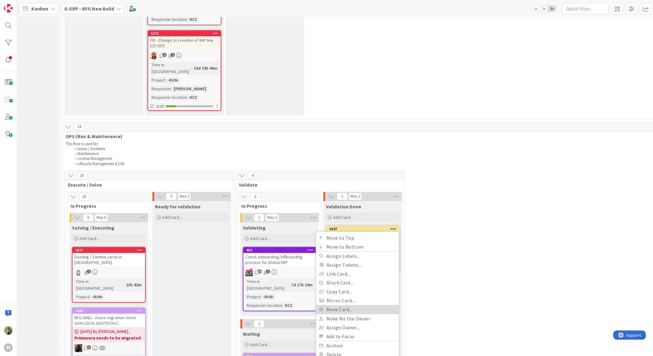
click at [370, 305] on link "Move Card..." at bounding box center [357, 309] width 83 height 9
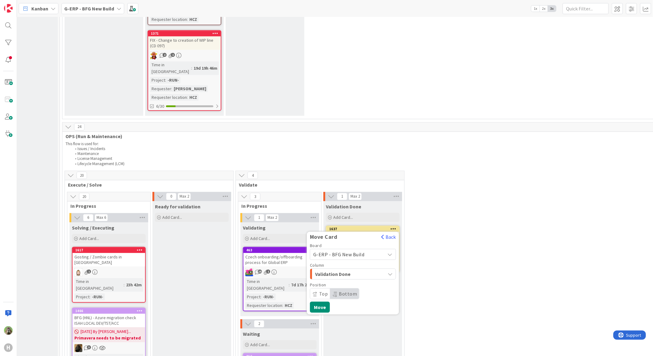
click at [349, 270] on span "Validation Done" at bounding box center [338, 274] width 46 height 8
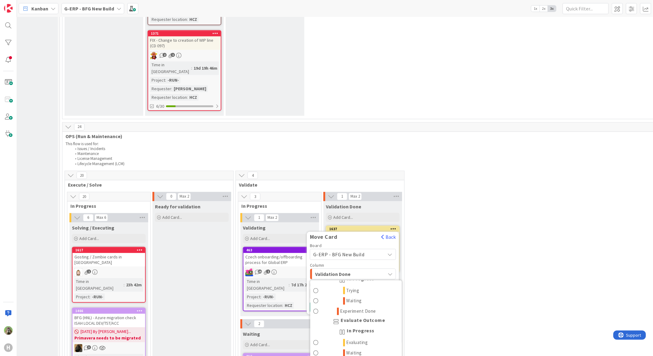
scroll to position [749, 0]
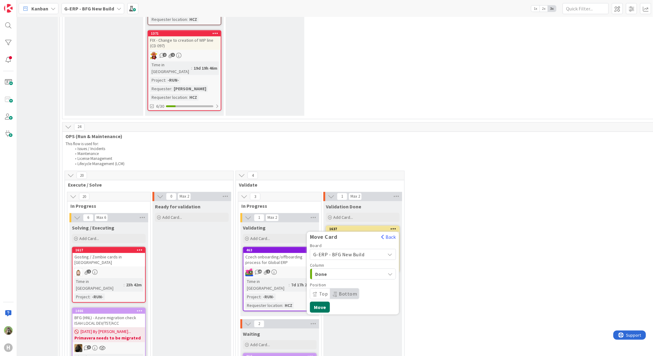
click at [320, 302] on button "Move" at bounding box center [320, 307] width 20 height 11
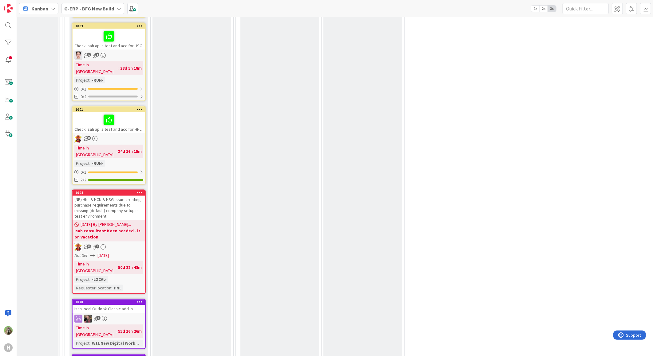
scroll to position [2018, 120]
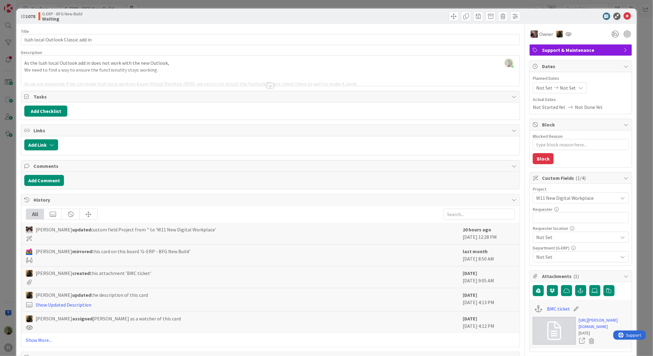
click at [227, 68] on div "Timothy Tjia just joined As the Isah local Outlook add in does not work with th…" at bounding box center [270, 71] width 498 height 30
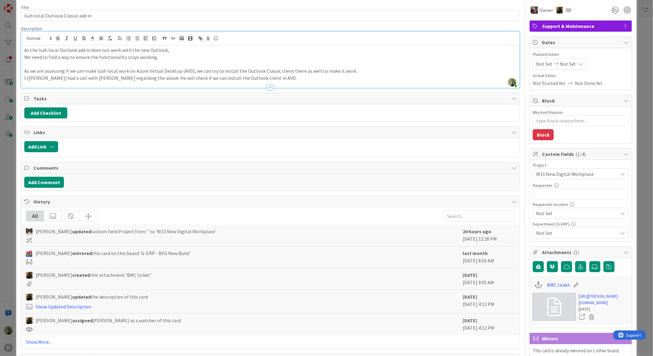
scroll to position [102, 0]
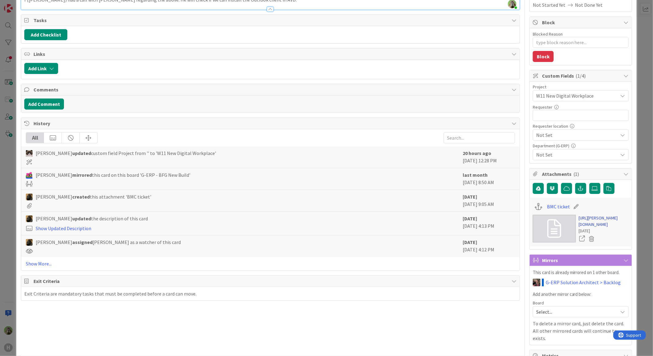
click at [608, 228] on link "https://huisman-smartit.onbmc.com/smartit/app/#/workorder/IDGEFRDUJONBTASYFPYZS…" at bounding box center [603, 221] width 50 height 13
click at [2, 222] on div "ID 1078 G-ERP - BFG New Build Waiting Title 33 / 128 Isah local Outlook Classic…" at bounding box center [326, 178] width 653 height 356
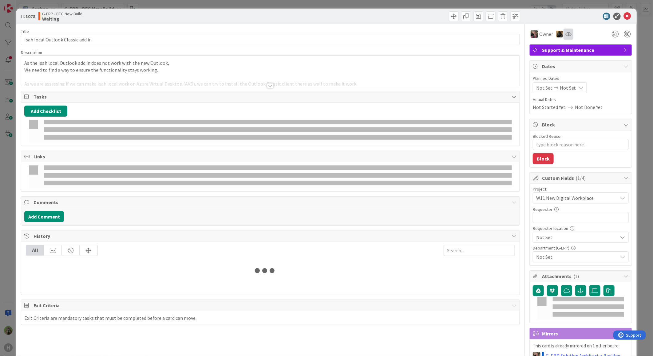
click at [565, 34] on icon at bounding box center [568, 34] width 6 height 5
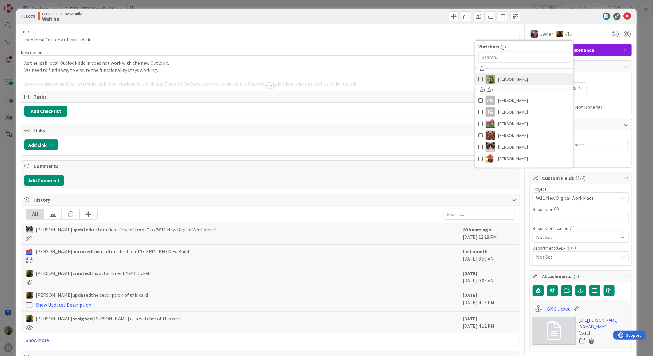
click at [509, 84] on link "[PERSON_NAME]" at bounding box center [524, 79] width 98 height 12
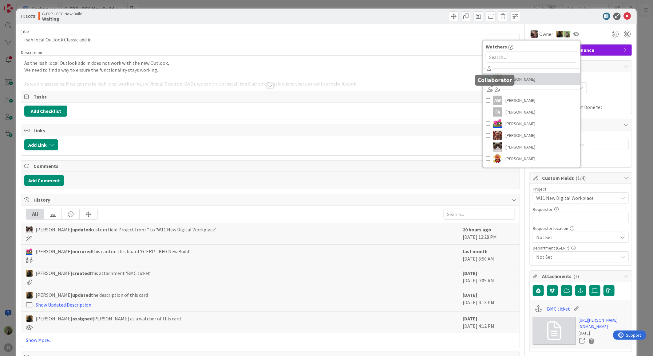
type textarea "x"
click at [2, 192] on div "ID 1078 G-ERP - BFG New Build Waiting Title 33 / 128 Isah local Outlook Classic…" at bounding box center [326, 178] width 653 height 356
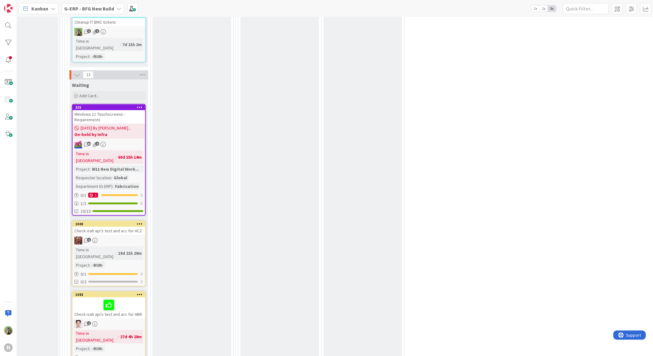
scroll to position [1574, 120]
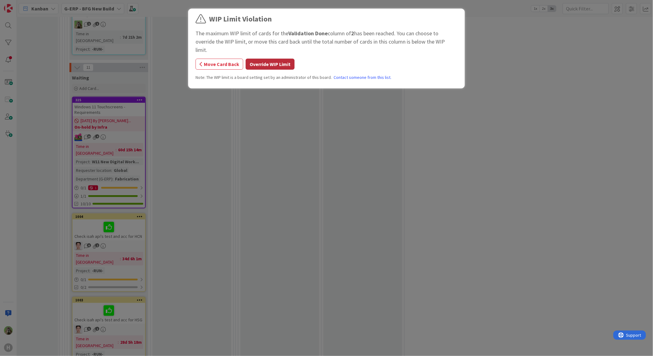
click at [274, 59] on button "Override WIP Limit" at bounding box center [269, 64] width 49 height 11
click at [278, 59] on button "Override WIP Limit" at bounding box center [269, 64] width 49 height 11
click at [265, 59] on button "Override WIP Limit" at bounding box center [269, 64] width 49 height 11
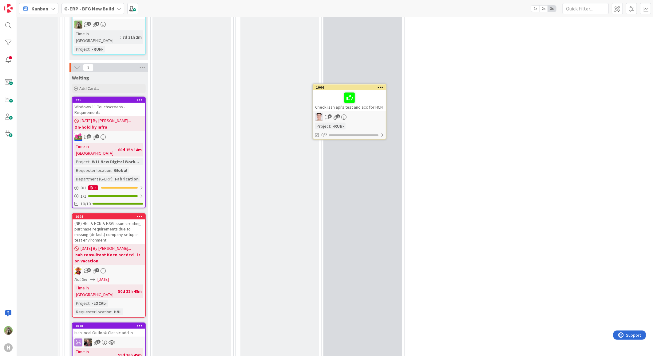
scroll to position [1569, 120]
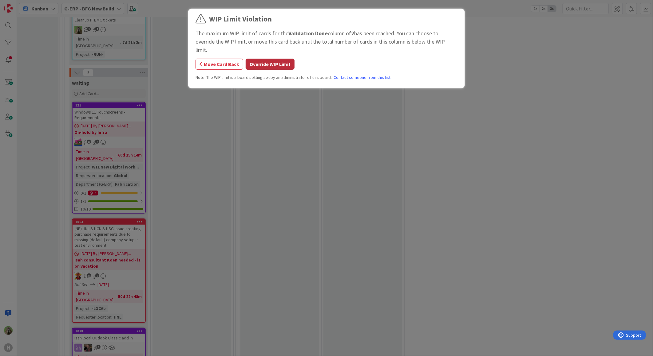
click at [274, 59] on button "Override WIP Limit" at bounding box center [269, 64] width 49 height 11
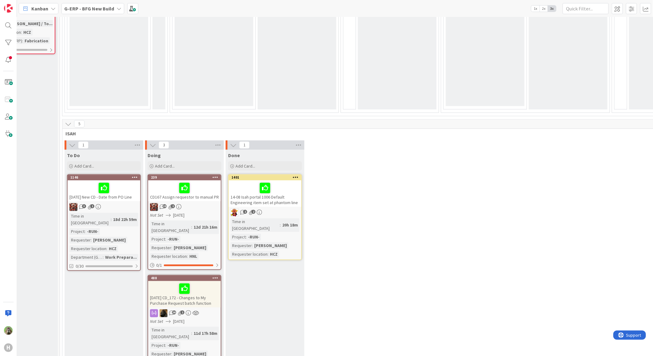
scroll to position [649, 120]
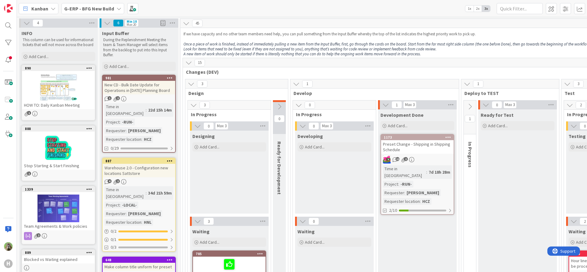
click at [63, 83] on div at bounding box center [58, 87] width 73 height 28
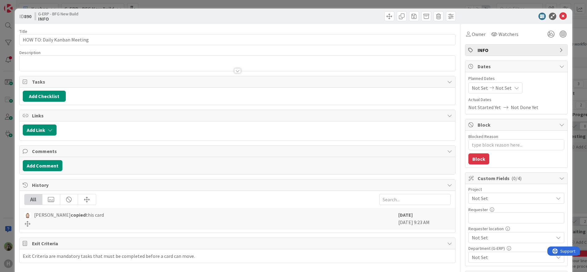
click at [237, 73] on div at bounding box center [237, 70] width 7 height 5
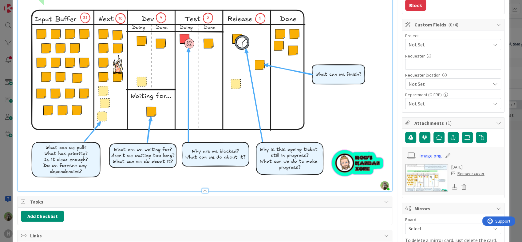
scroll to position [154, 0]
click at [511, 182] on div "ID 890 G-ERP - BFG New Build INFO Title 28 / 128 HOW TO: Daily Kanban Meeting D…" at bounding box center [261, 121] width 522 height 242
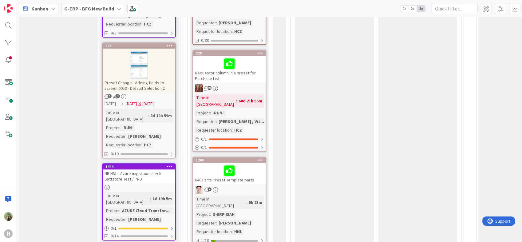
scroll to position [410, 0]
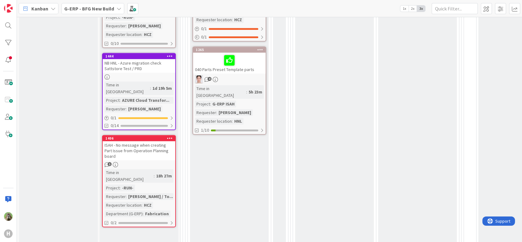
click at [256, 54] on div at bounding box center [229, 60] width 69 height 13
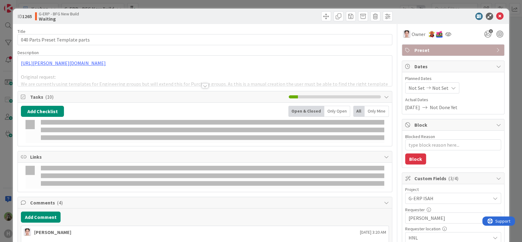
click at [6, 141] on div "ID 1265 G-ERP - BFG New Build Waiting Title 31 / 128 040 Parts Preset Template …" at bounding box center [261, 121] width 522 height 242
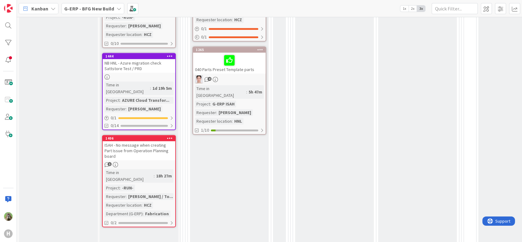
click at [241, 56] on div "040 Parts Preset Template parts" at bounding box center [229, 63] width 73 height 21
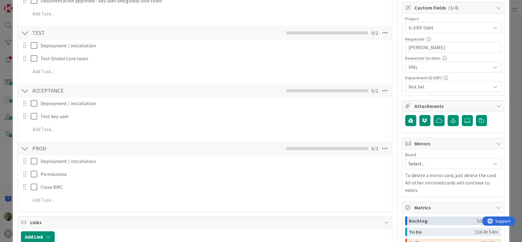
scroll to position [341, 0]
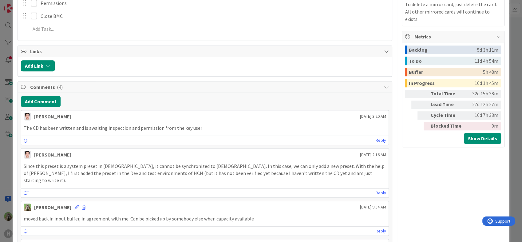
click at [4, 161] on div "ID 1265 G-ERP - BFG New Build Waiting Title 31 / 128 040 Parts Preset Template …" at bounding box center [261, 121] width 522 height 242
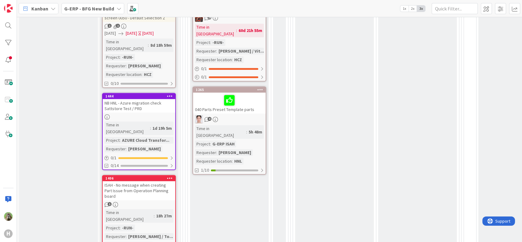
scroll to position [375, 0]
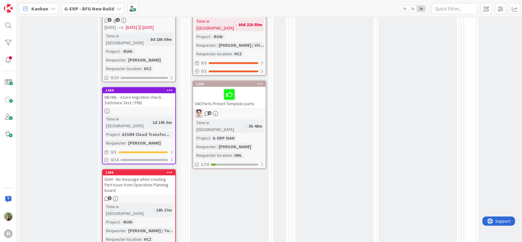
click at [140, 175] on div "ISAH - No message when creating Part Issue from Operation Planning board" at bounding box center [139, 184] width 73 height 19
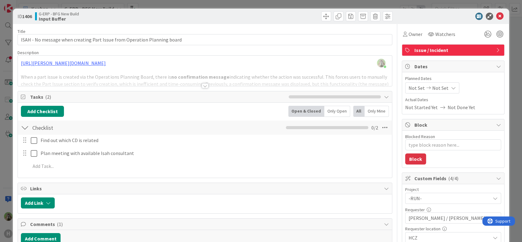
click at [227, 82] on div at bounding box center [205, 78] width 374 height 16
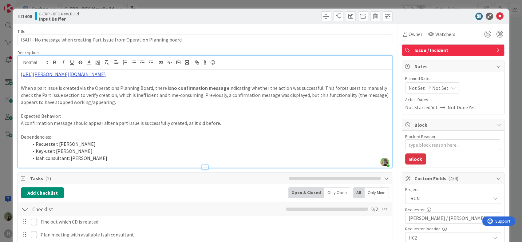
click at [106, 74] on link "https://huisman-smartit.onbmc.com/smartit/app/#/incident/AGGHEXFAF704DATAFJDYTA…" at bounding box center [63, 74] width 85 height 6
click at [106, 90] on div "https://huisman-smartit.onbmc.com/smartit/app#/incident/AGGHEXFAF704DATAFJDYTAF…" at bounding box center [121, 86] width 121 height 12
click at [107, 87] on link "https://huisman-smartit.onbmc.com/smartit/app#/incident/AGGHEXFAF704DATAFJDYTAF…" at bounding box center [115, 86] width 61 height 8
click at [2, 156] on div "ID 1406 G-ERP - BFG New Build Input Buffer Title 73 / 128 ISAH - No message whe…" at bounding box center [261, 121] width 522 height 242
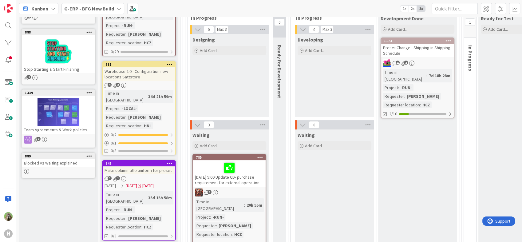
scroll to position [205, 0]
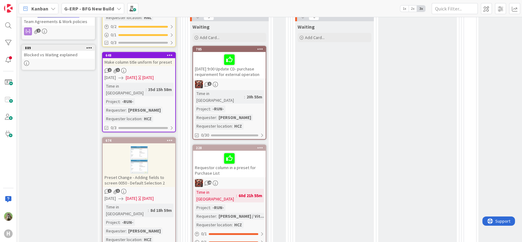
click at [161, 148] on div at bounding box center [139, 160] width 73 height 28
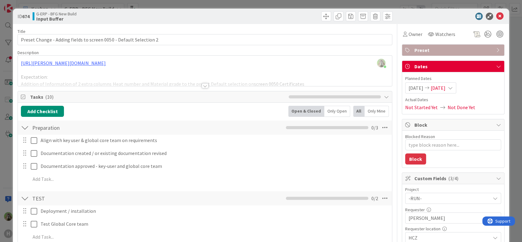
click at [3, 170] on div "ID 674 G-ERP - BFG New Build Input Buffer Title 66 / 128 Preset Change - Adding…" at bounding box center [261, 121] width 522 height 242
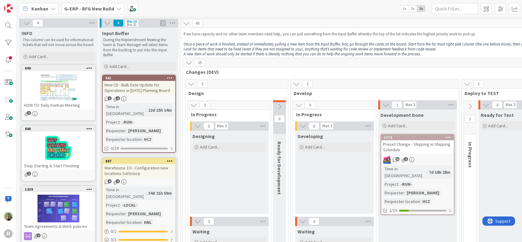
click at [327, 173] on div "Developing Add Card..." at bounding box center [334, 172] width 79 height 83
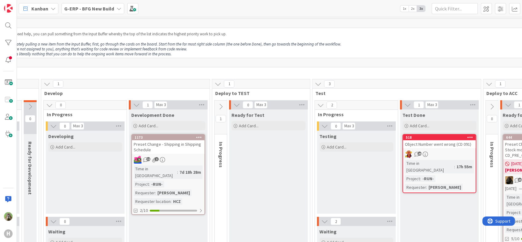
scroll to position [0, 250]
click at [220, 104] on icon at bounding box center [220, 106] width 7 height 7
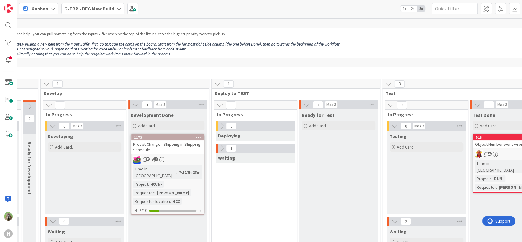
click at [221, 151] on button at bounding box center [222, 148] width 8 height 8
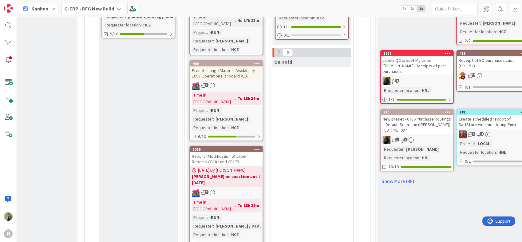
scroll to position [375, 721]
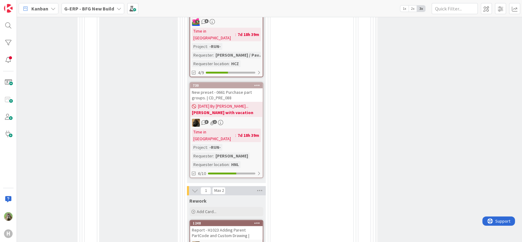
click at [143, 112] on div "Ready for UAT Add Card... 644 Preset Change Default Selection Stock module - Tr…" at bounding box center [138, 25] width 79 height 582
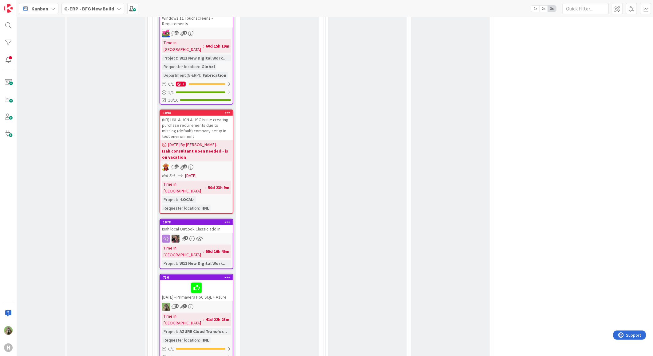
scroll to position [1673, 33]
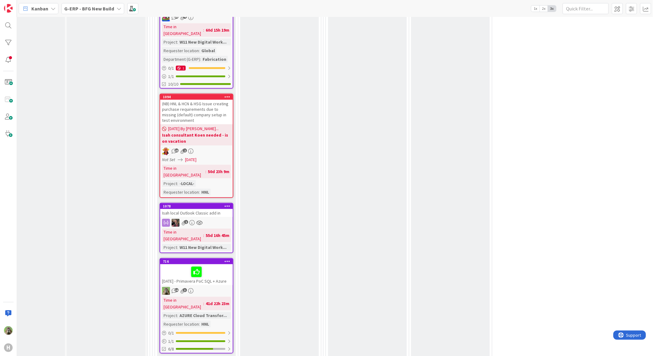
click at [105, 7] on b "G-ERP - BFG New Build" at bounding box center [89, 9] width 50 height 6
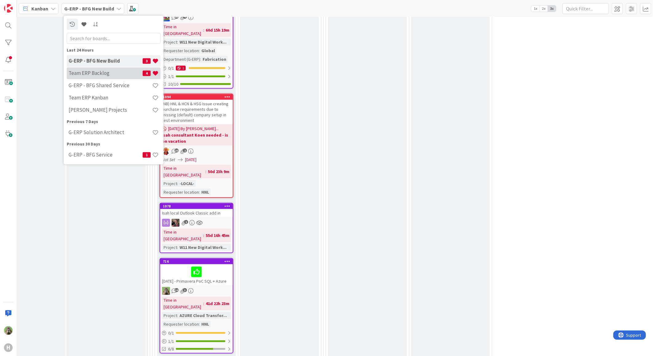
click at [108, 77] on div "Team ERP Backlog 4" at bounding box center [114, 73] width 94 height 12
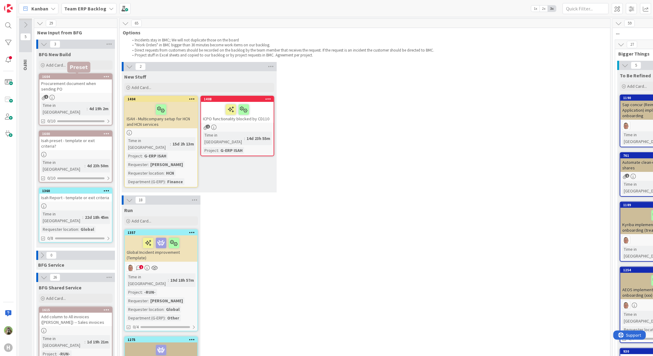
click at [88, 78] on div "1604" at bounding box center [77, 77] width 70 height 4
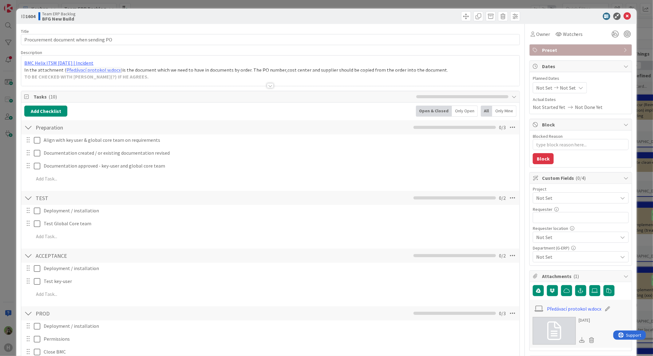
type textarea "x"
click at [211, 74] on div at bounding box center [270, 78] width 498 height 16
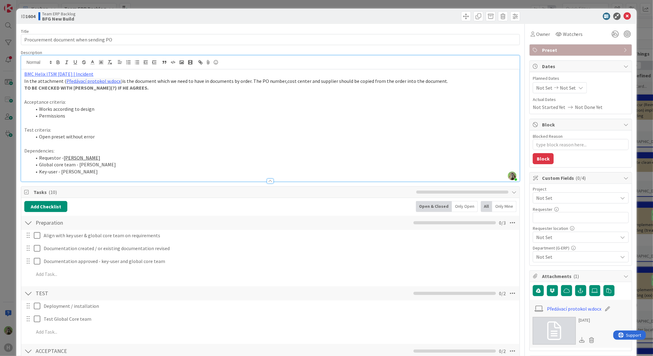
click at [6, 168] on div "ID 1604 Team ERP Backlog BFG New Build Title 36 / 128 Procurement document when…" at bounding box center [326, 178] width 653 height 356
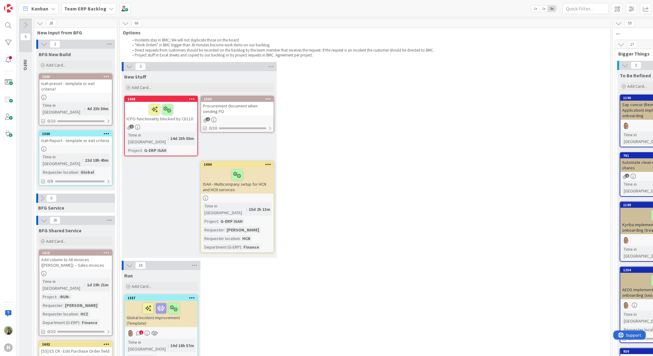
click at [452, 81] on div "3 New Stuff Add Card... 1604 Procurement document when sending PO 1 0/10 1408 I…" at bounding box center [365, 161] width 488 height 199
click at [7, 24] on div at bounding box center [8, 25] width 12 height 12
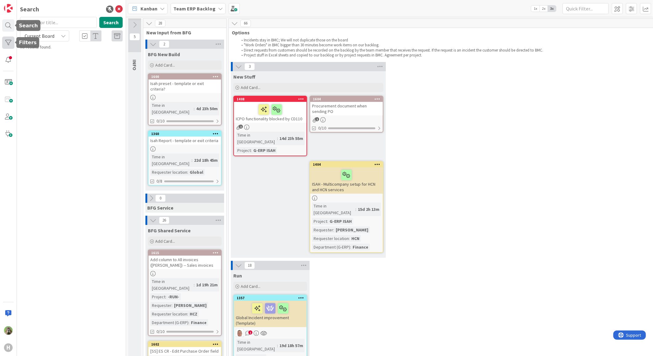
click at [11, 40] on div at bounding box center [8, 43] width 12 height 12
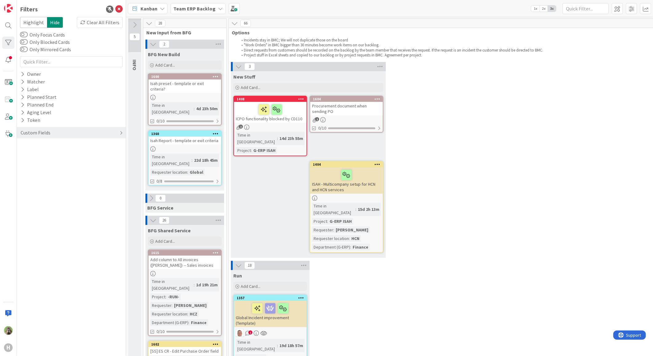
click at [36, 132] on div "Custom Fields" at bounding box center [35, 133] width 31 height 8
click at [40, 148] on button "Project" at bounding box center [31, 146] width 23 height 8
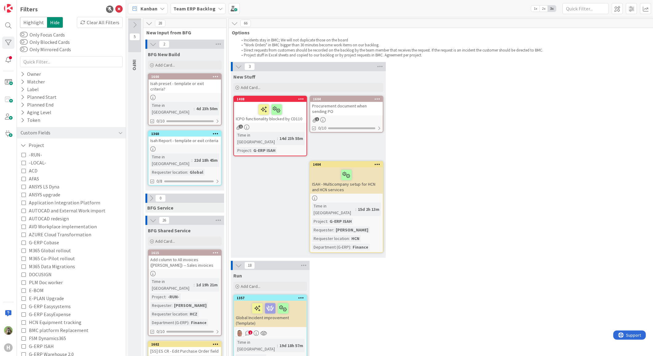
click at [41, 150] on div "-RUN- -LOCAL- ACD AFAS ANSYS LS Dyna ANSYS upgrade Application Integration Plat…" at bounding box center [71, 334] width 103 height 371
click at [42, 143] on button "Project" at bounding box center [32, 146] width 25 height 8
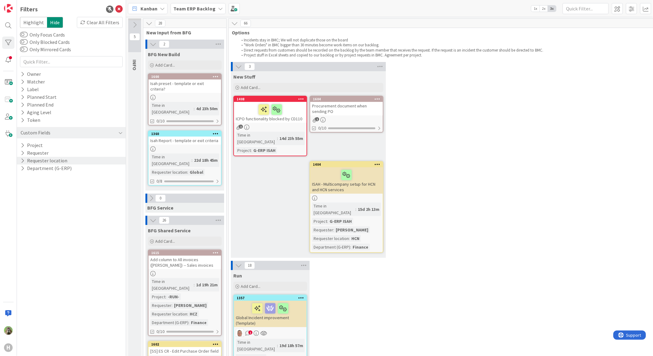
click at [39, 157] on button "Requester location" at bounding box center [44, 161] width 48 height 8
click at [41, 154] on button "Requester" at bounding box center [34, 153] width 29 height 8
click at [39, 171] on button "Requester location" at bounding box center [44, 173] width 49 height 8
click at [44, 161] on input "text" at bounding box center [72, 163] width 100 height 9
type input "tomas jokay"
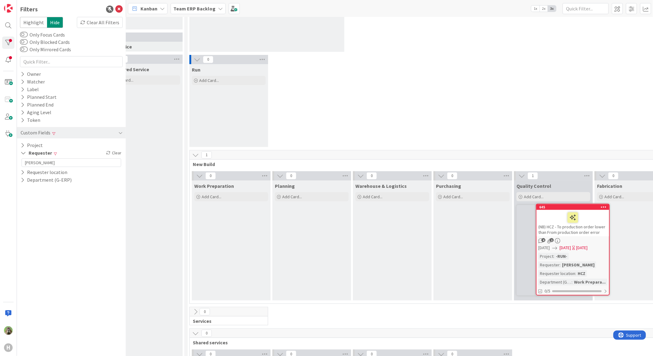
scroll to position [102, 45]
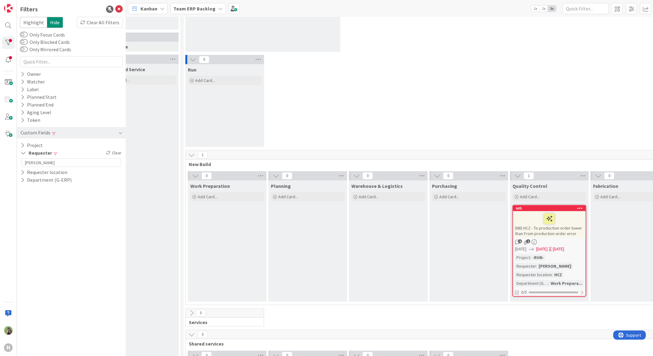
click at [525, 232] on div "(NB) HCZ - To production order lower than From production order error" at bounding box center [549, 224] width 73 height 26
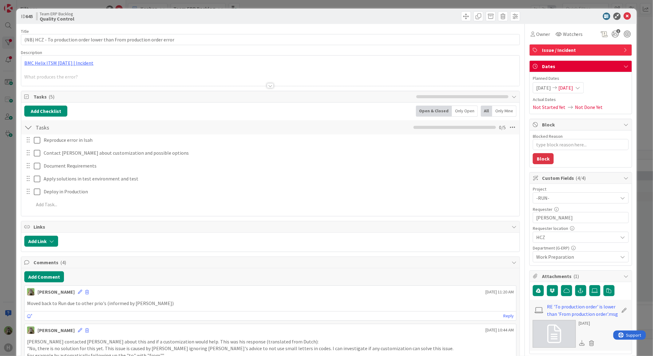
type textarea "x"
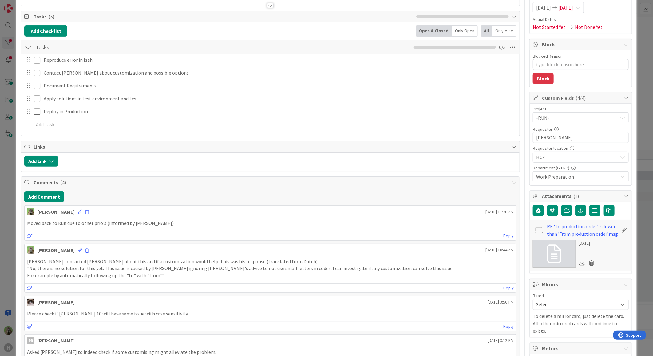
scroll to position [136, 0]
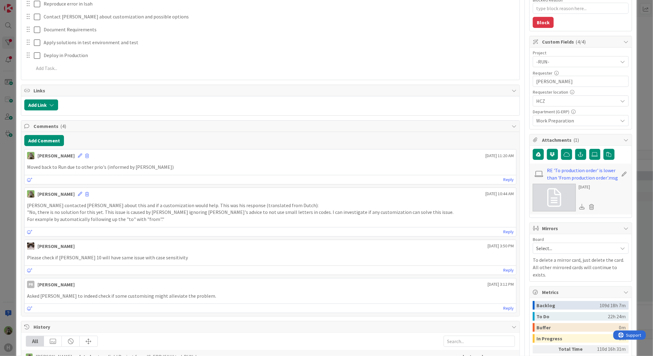
click at [10, 256] on div "ID 645 Team ERP Backlog Quality Control Title 69 / 128 (NB) HCZ - To production…" at bounding box center [326, 178] width 653 height 356
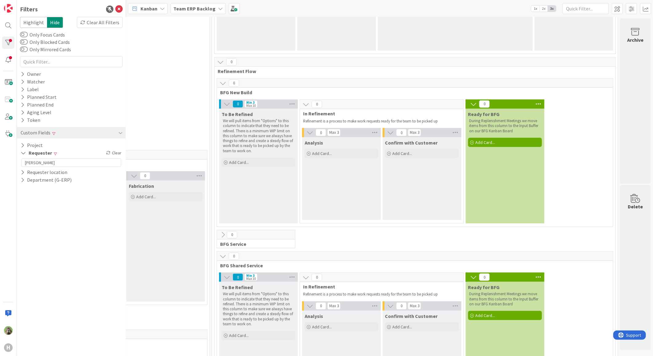
scroll to position [341, 514]
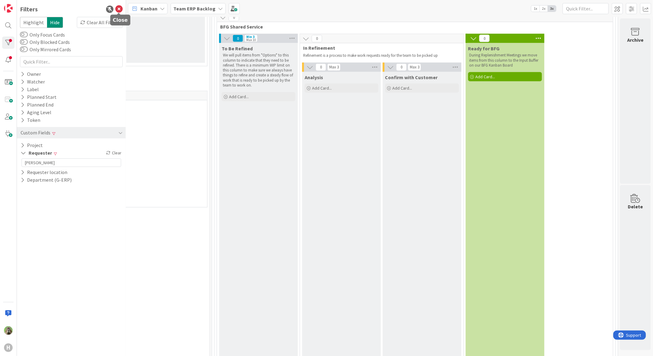
click at [120, 8] on icon at bounding box center [118, 9] width 7 height 7
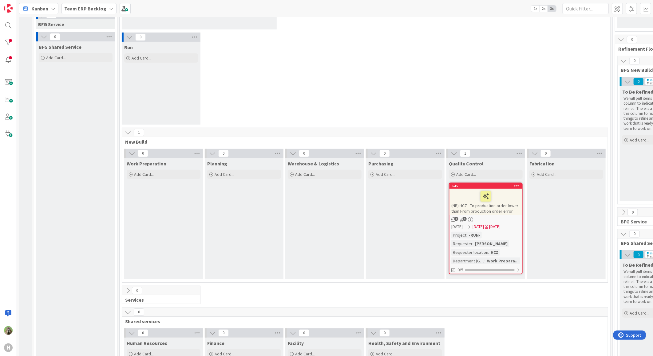
scroll to position [102, 0]
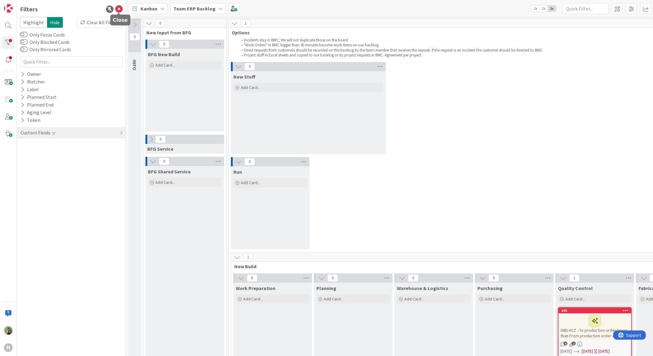
click at [120, 6] on icon at bounding box center [118, 9] width 7 height 7
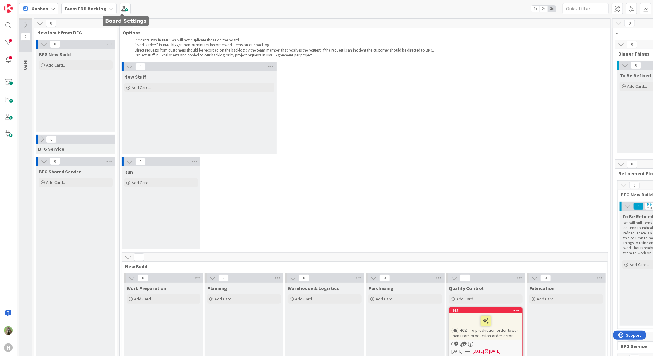
click at [99, 8] on b "Team ERP Backlog" at bounding box center [85, 9] width 42 height 6
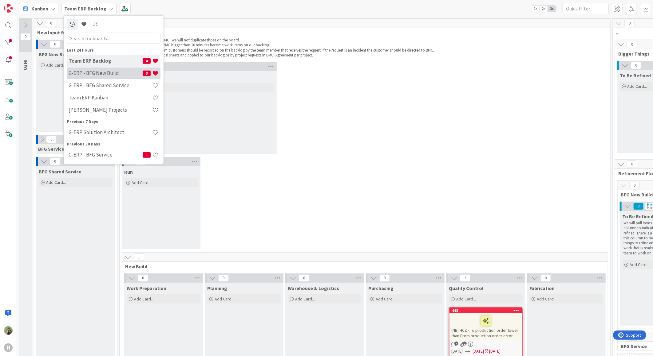
click at [95, 75] on h4 "G-ERP - BFG New Build" at bounding box center [106, 73] width 74 height 6
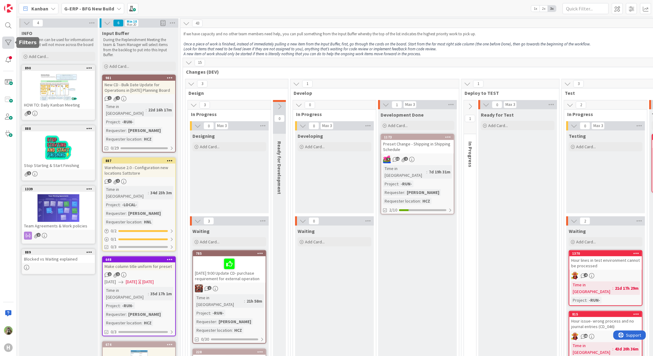
click at [9, 41] on div at bounding box center [8, 43] width 12 height 12
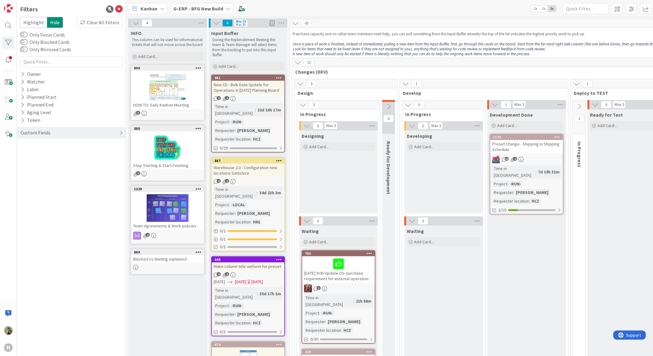
click at [41, 134] on div "Custom Fields" at bounding box center [35, 133] width 31 height 8
click at [46, 152] on button "Requester" at bounding box center [34, 153] width 29 height 8
click at [48, 161] on input "text" at bounding box center [72, 163] width 100 height 9
type input "tomas jokay"
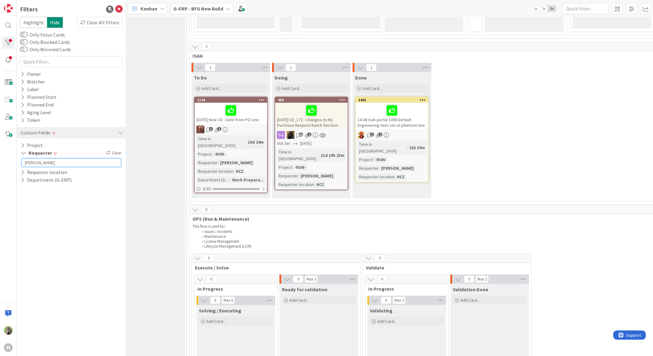
scroll to position [375, 100]
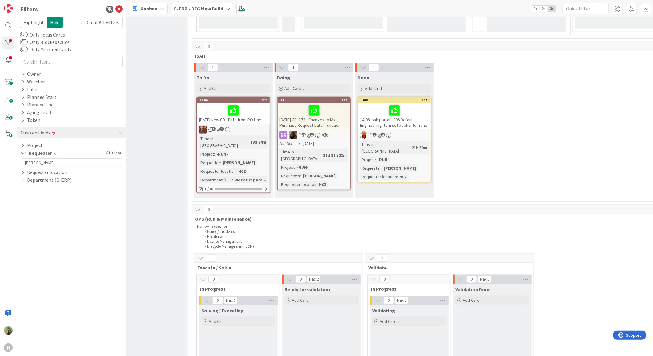
click at [382, 127] on div "14-08 Isah portal 1006 Default Engineering item set at phantom line" at bounding box center [394, 116] width 73 height 26
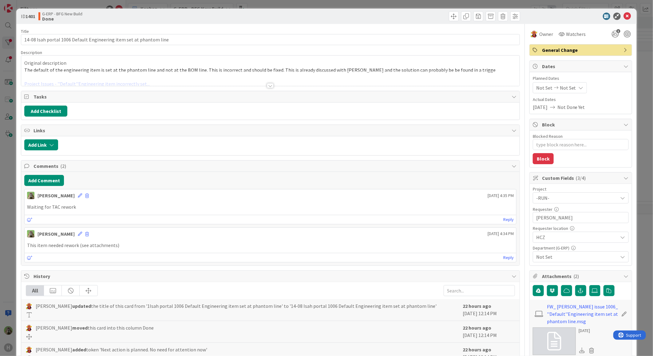
click at [17, 231] on div "ID 1401 G-ERP - BFG New Build Done Title 67 / 128 14-08 Isah portal 1006 Defaul…" at bounding box center [326, 307] width 620 height 597
click at [11, 259] on div "ID 1401 G-ERP - BFG New Build Done Title 67 / 128 14-08 Isah portal 1006 Defaul…" at bounding box center [326, 178] width 653 height 356
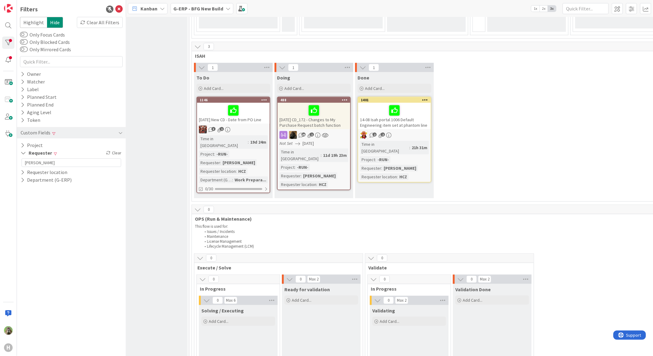
click at [260, 121] on div "14.8.25 New CD - Date from PO Line" at bounding box center [233, 113] width 73 height 21
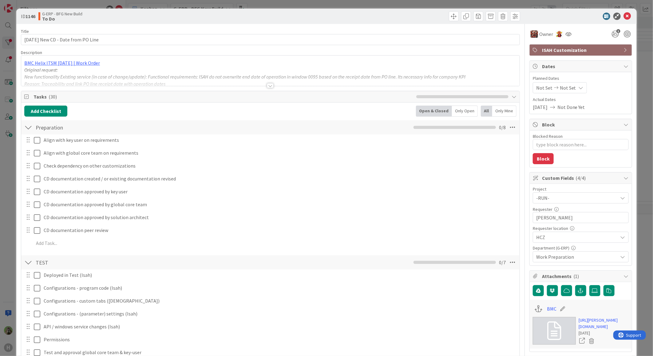
click at [2, 269] on div "ID 1146 G-ERP - BFG New Build To Do Title 34 / 128 14.8.25 New CD - Date from P…" at bounding box center [326, 178] width 653 height 356
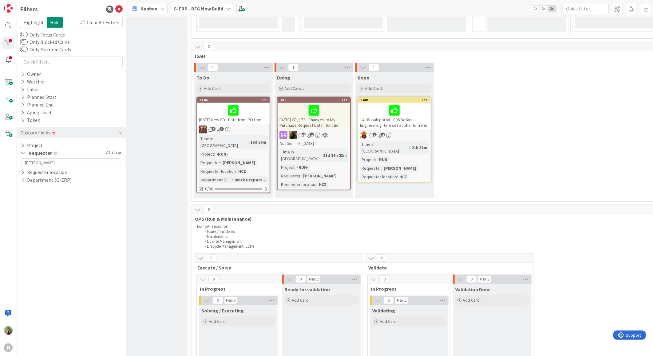
click at [247, 117] on div "14.8.25 New CD - Date from PO Line" at bounding box center [233, 113] width 73 height 21
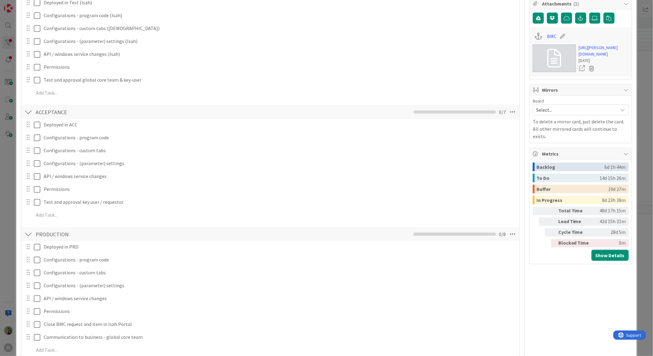
scroll to position [478, 0]
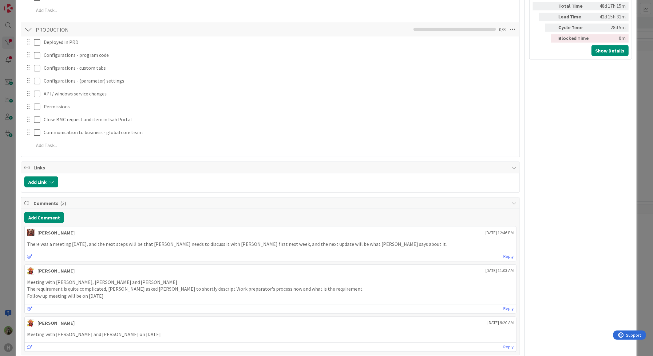
drag, startPoint x: 17, startPoint y: 260, endPoint x: 11, endPoint y: 263, distance: 6.7
click at [15, 261] on div "ID 1146 G-ERP - BFG New Build To Do Title 34 / 128 14.8.25 New CD - Date from P…" at bounding box center [326, 178] width 653 height 356
click at [11, 263] on div "ID 1146 G-ERP - BFG New Build To Do Title 34 / 128 14.8.25 New CD - Date from P…" at bounding box center [326, 178] width 653 height 356
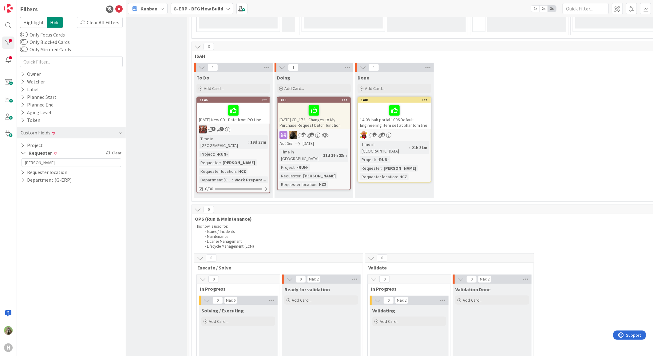
click at [318, 123] on div "01-09-2025 CD_172 - Changes to My Purchase Request batch function" at bounding box center [313, 116] width 73 height 26
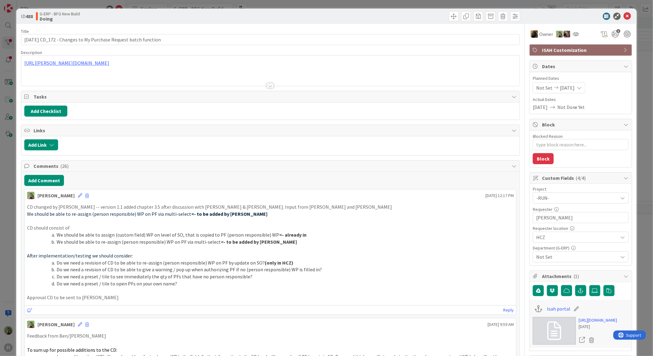
type textarea "x"
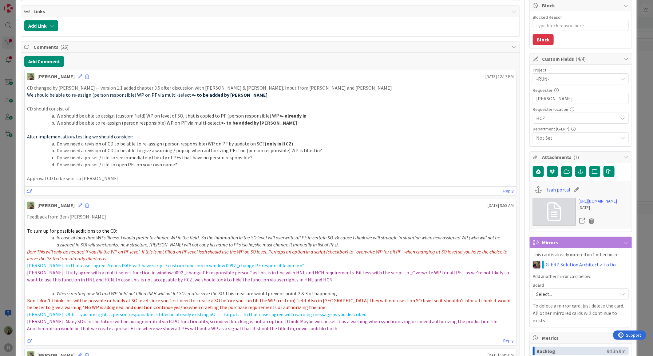
scroll to position [136, 0]
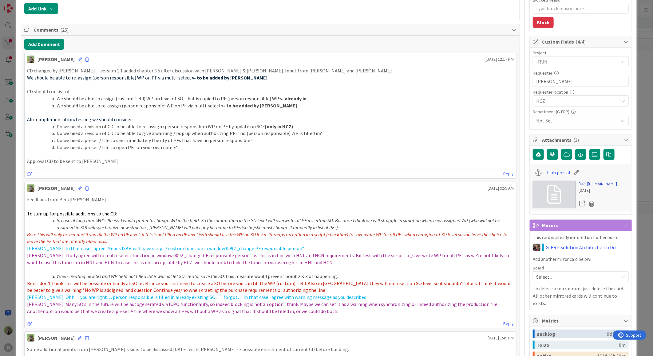
click at [606, 187] on link "https://isahbv.sharepoint.com/sites/customerportals/97767/ProjectIssues/DispFor…" at bounding box center [597, 184] width 38 height 6
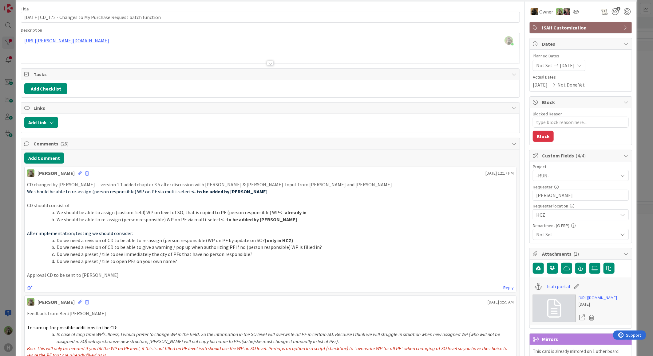
scroll to position [0, 0]
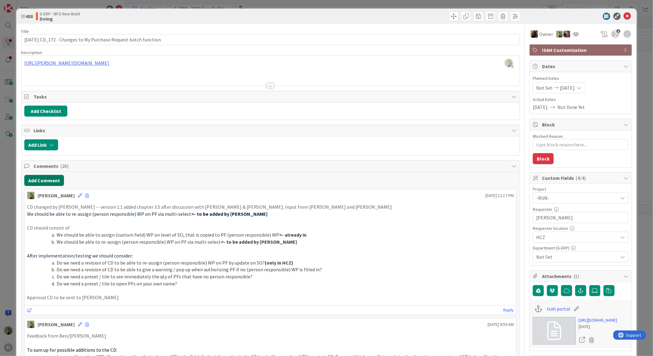
click at [53, 180] on button "Add Comment" at bounding box center [44, 180] width 40 height 11
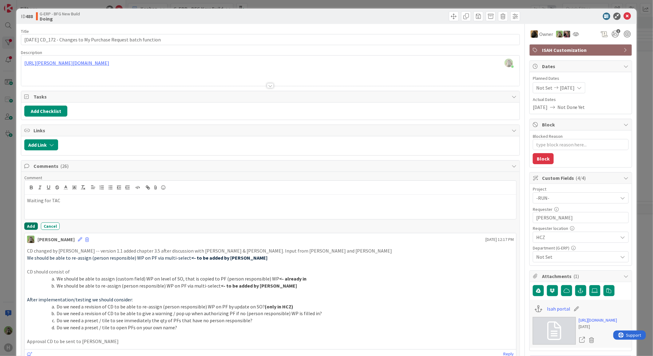
click at [33, 228] on button "Add" at bounding box center [31, 226] width 14 height 7
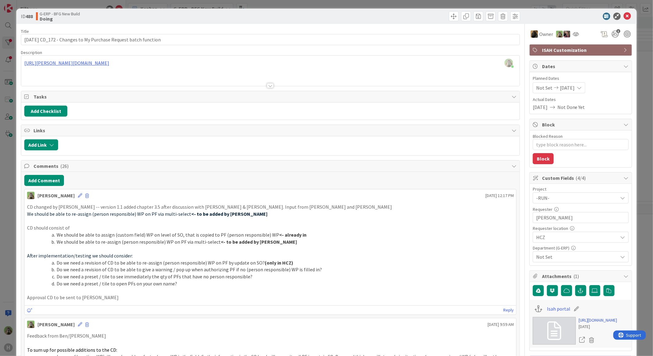
type textarea "x"
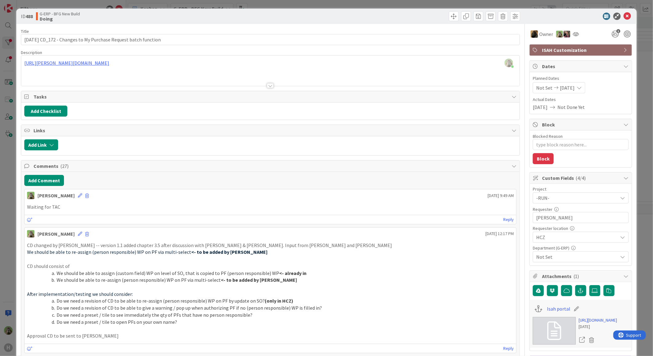
click at [78, 197] on icon at bounding box center [80, 196] width 4 height 4
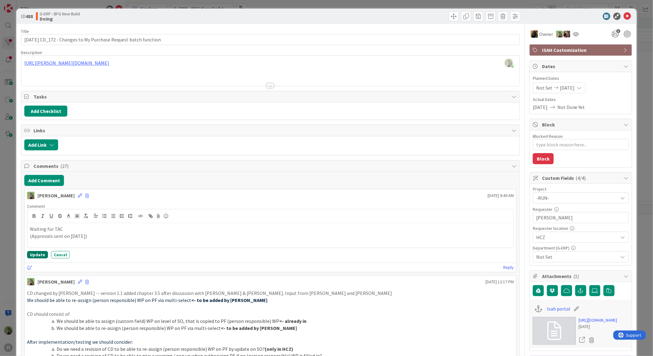
click at [38, 256] on button "Update" at bounding box center [37, 254] width 21 height 7
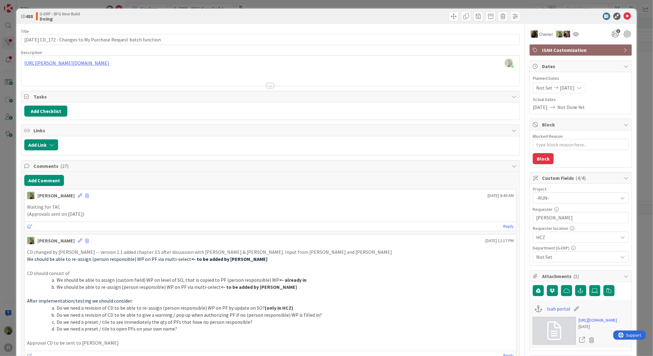
click at [4, 222] on div "ID 488 G-ERP - BFG New Build Doing Title 65 / 128 01-09-2025 CD_172 - Changes t…" at bounding box center [326, 178] width 653 height 356
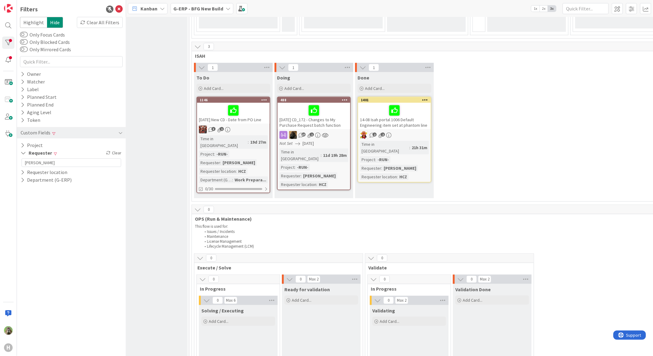
click at [332, 121] on div "01-09-2025 CD_172 - Changes to My Purchase Request batch function" at bounding box center [313, 116] width 73 height 26
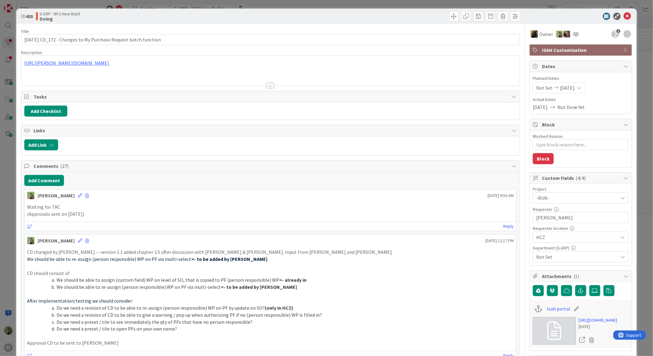
click at [14, 248] on div "ID 488 G-ERP - BFG New Build Doing Title 65 / 128 01-09-2025 CD_172 - Changes t…" at bounding box center [326, 178] width 653 height 356
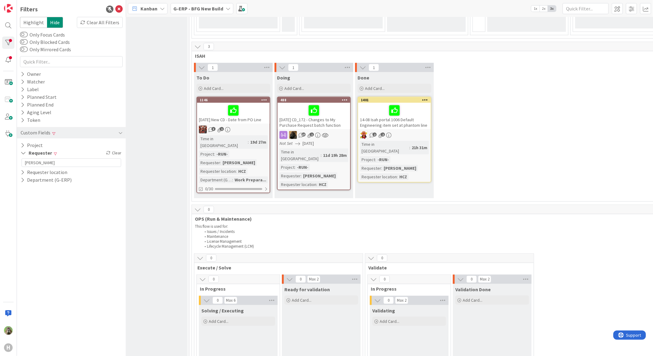
click at [390, 125] on div "14-08 Isah portal 1006 Default Engineering item set at phantom line" at bounding box center [394, 116] width 73 height 26
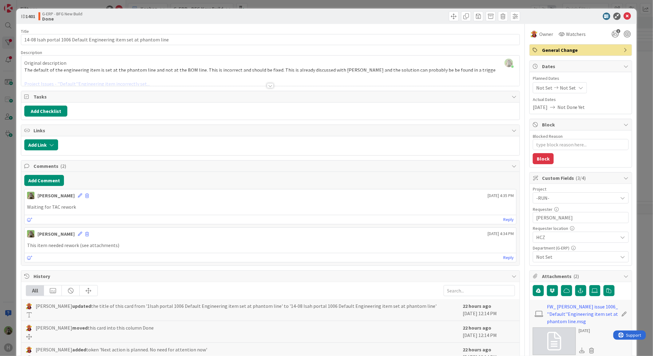
click at [146, 75] on div at bounding box center [270, 78] width 498 height 16
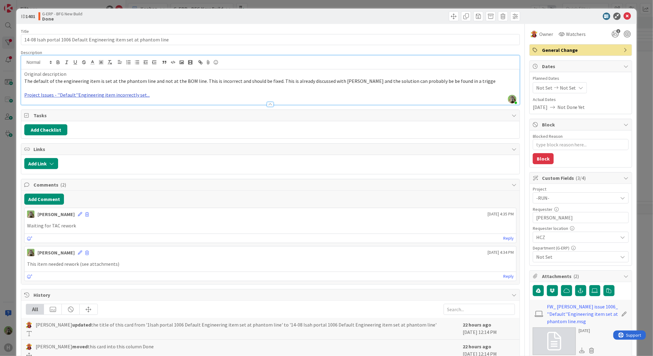
click at [132, 97] on link "Project Issues - ''Default''Engineering item incorrectly set..." at bounding box center [86, 95] width 125 height 6
click at [82, 108] on link at bounding box center [78, 107] width 61 height 8
click at [17, 250] on div "ID 1401 G-ERP - BFG New Build Done Title 67 / 128 14-08 Isah portal 1006 Defaul…" at bounding box center [326, 307] width 620 height 597
click at [10, 247] on div "ID 1401 G-ERP - BFG New Build Done Title 67 / 128 14-08 Isah portal 1006 Defaul…" at bounding box center [326, 178] width 653 height 356
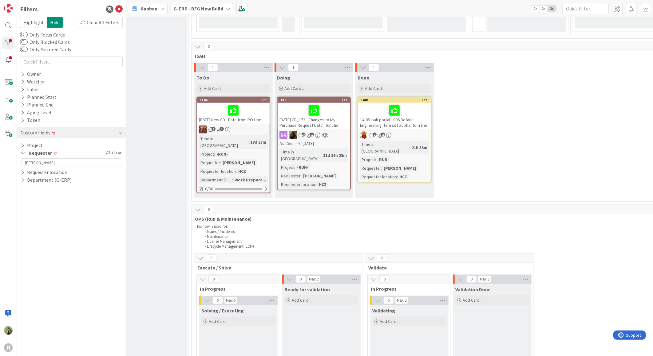
click at [263, 119] on div "14.8.25 New CD - Date from PO Line" at bounding box center [233, 113] width 73 height 21
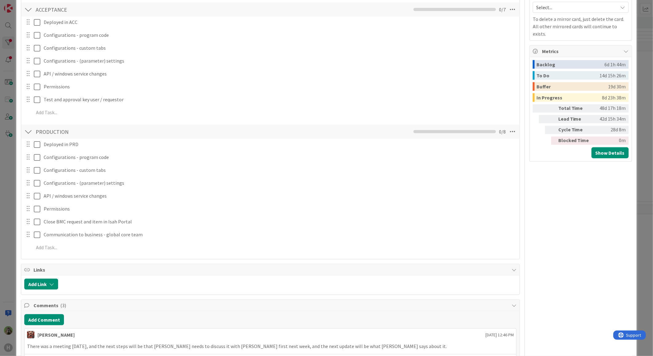
scroll to position [444, 0]
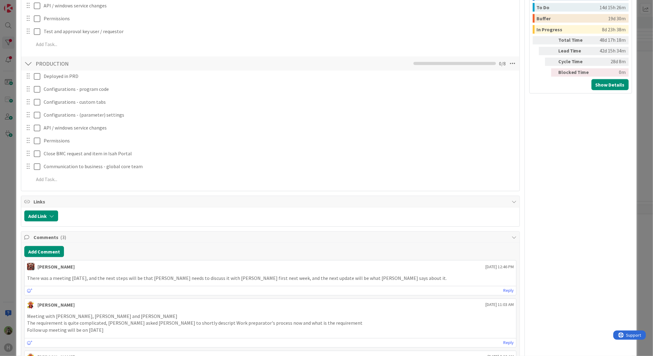
click at [1, 203] on div "ID 1146 G-ERP - BFG New Build To Do Title 34 / 128 14.8.25 New CD - Date from P…" at bounding box center [326, 178] width 653 height 356
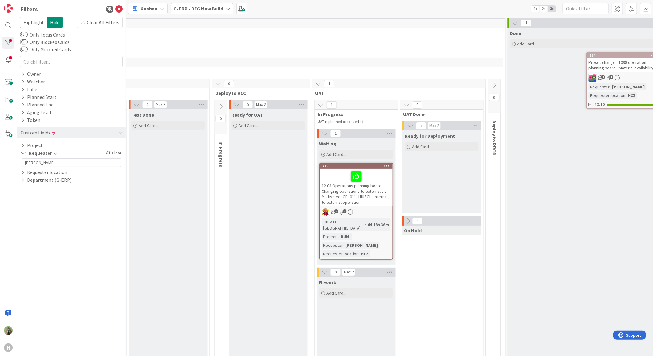
scroll to position [0, 679]
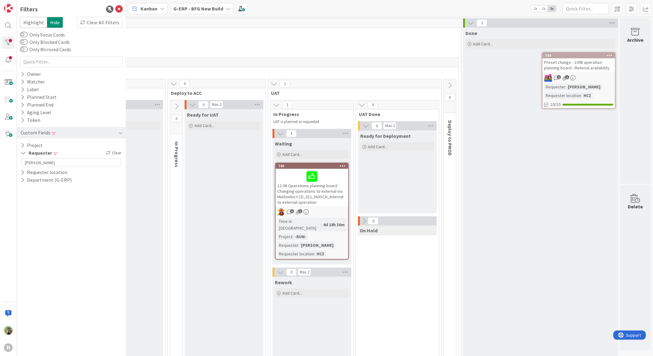
click at [467, 23] on icon at bounding box center [470, 23] width 7 height 7
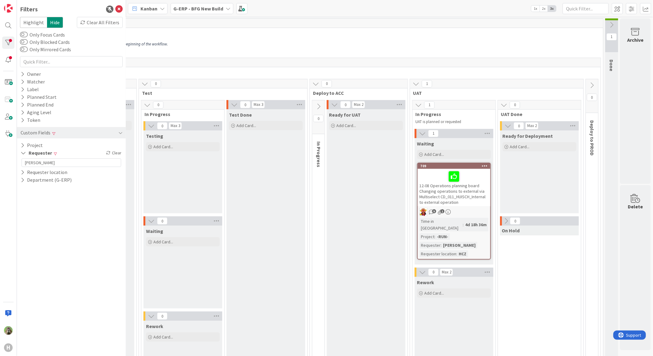
scroll to position [0, 537]
click at [466, 197] on div "12-08 Operations planning board Changing operations to external via Multiselect…" at bounding box center [454, 187] width 73 height 37
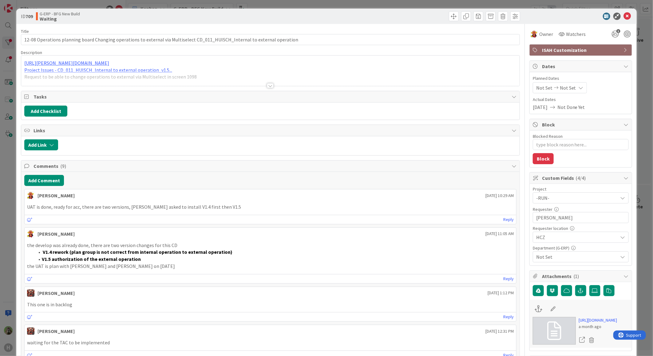
type textarea "x"
click at [10, 238] on div "ID 709 G-ERP - BFG New Build Waiting Title 124 / 128 12-08 Operations planning …" at bounding box center [326, 178] width 653 height 356
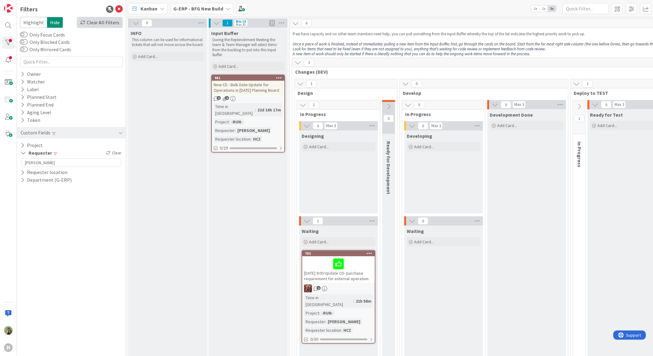
drag, startPoint x: 99, startPoint y: 18, endPoint x: 94, endPoint y: 19, distance: 4.9
click at [99, 19] on div "Clear All Filters" at bounding box center [100, 22] width 46 height 11
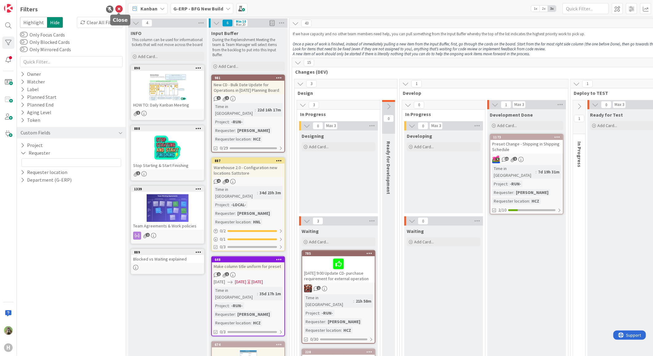
click at [120, 11] on icon at bounding box center [118, 9] width 7 height 7
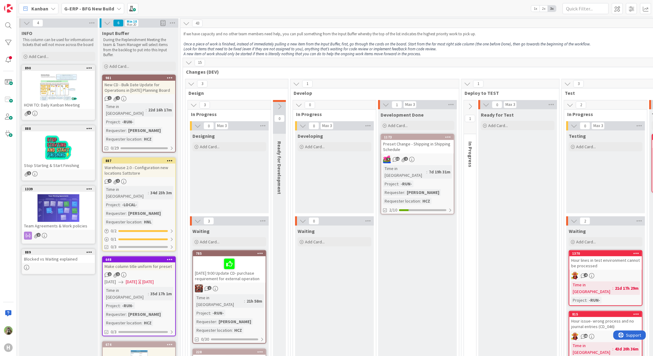
click at [79, 10] on b "G-ERP - BFG New Build" at bounding box center [89, 9] width 50 height 6
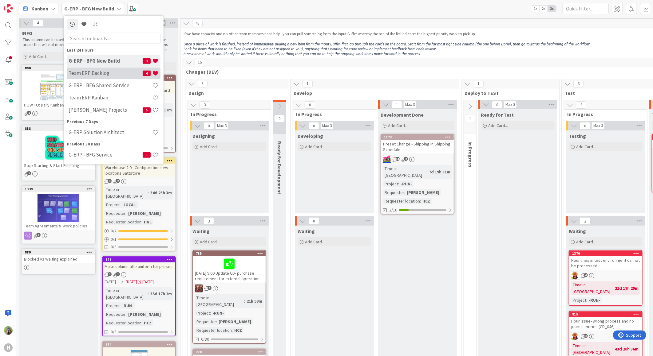
click at [116, 69] on div "Team ERP Backlog 4" at bounding box center [114, 73] width 94 height 12
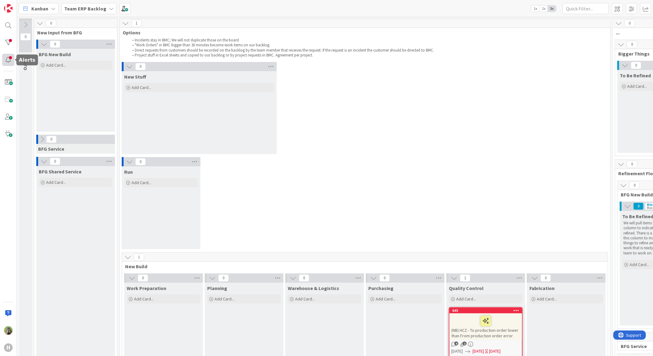
click at [5, 56] on div at bounding box center [8, 60] width 12 height 12
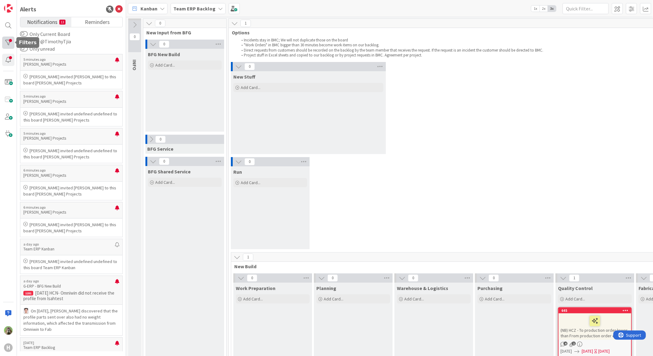
click at [8, 40] on div at bounding box center [8, 43] width 12 height 12
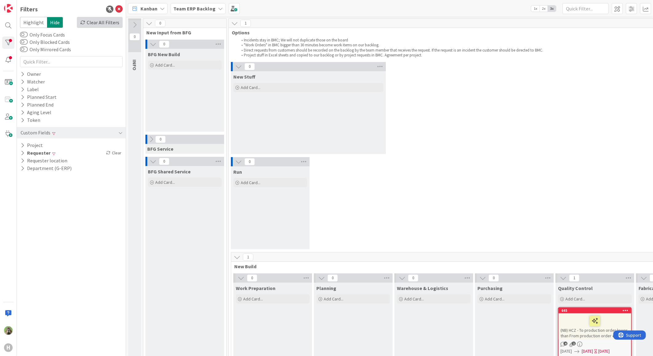
click at [92, 24] on div "Clear All Filters" at bounding box center [100, 22] width 46 height 11
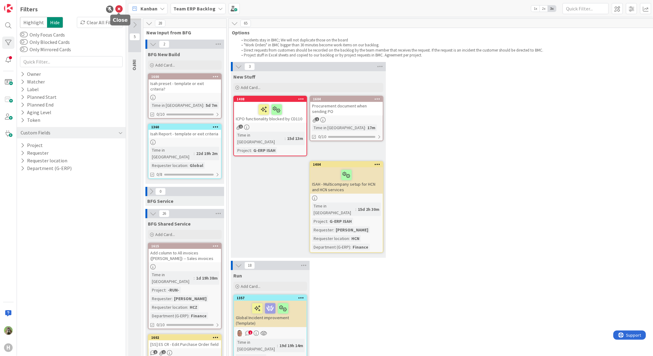
click at [121, 10] on icon at bounding box center [118, 9] width 7 height 7
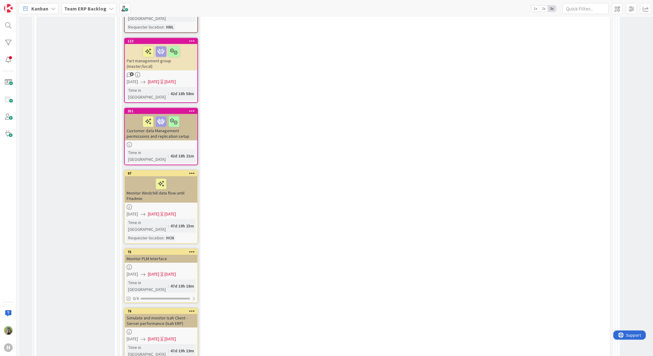
scroll to position [1263, 0]
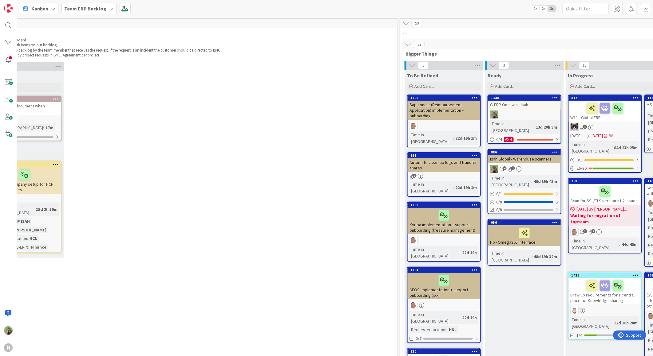
scroll to position [0, 0]
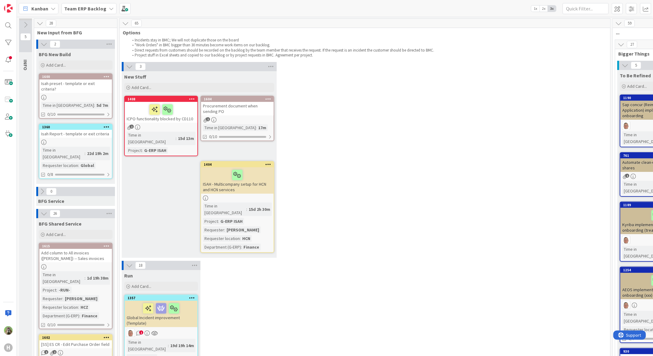
click at [83, 8] on b "Team ERP Backlog" at bounding box center [85, 9] width 42 height 6
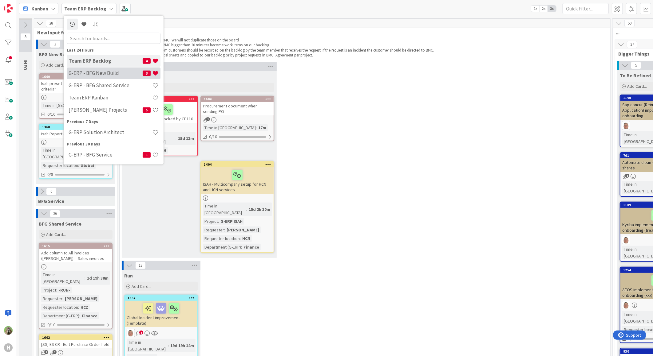
click at [105, 74] on h4 "G-ERP - BFG New Build" at bounding box center [106, 73] width 74 height 6
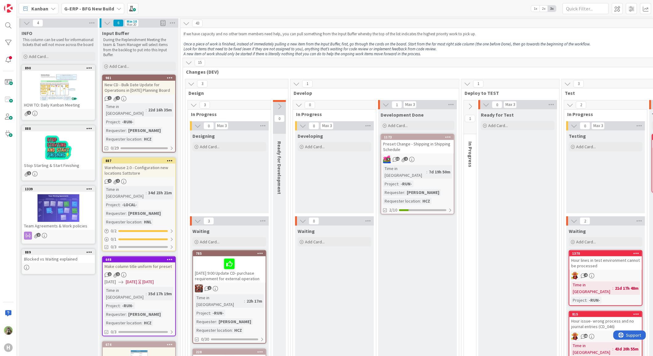
click at [131, 88] on div "New CD - Bulk Date Update for Operations in 1098 Planning Board" at bounding box center [139, 88] width 73 height 14
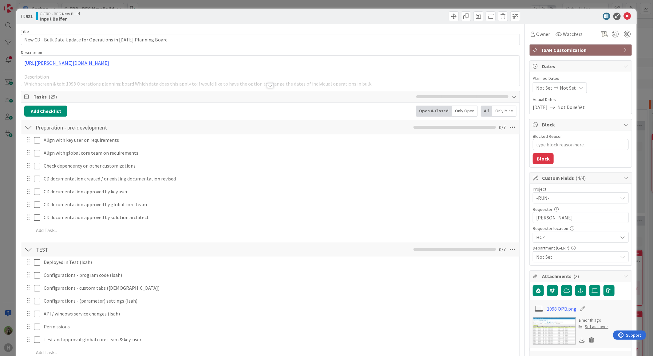
click at [254, 84] on div at bounding box center [270, 78] width 498 height 16
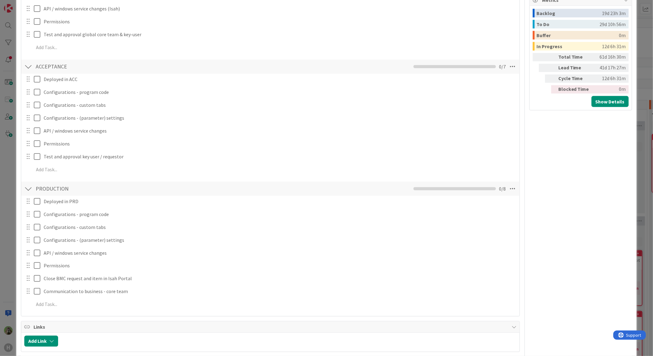
scroll to position [649, 0]
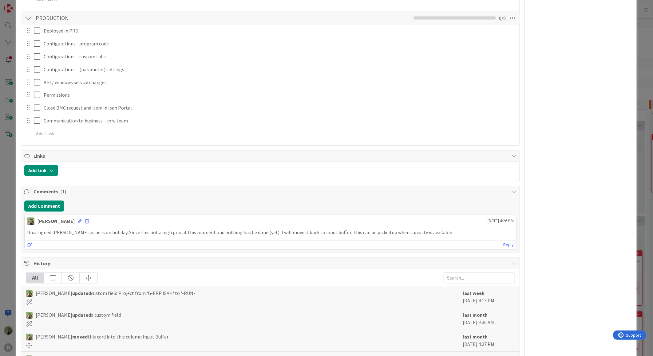
click at [8, 182] on div "ID 981 G-ERP - BFG New Build Input Buffer Title 63 / 128 New CD - Bulk Date Upd…" at bounding box center [326, 178] width 653 height 356
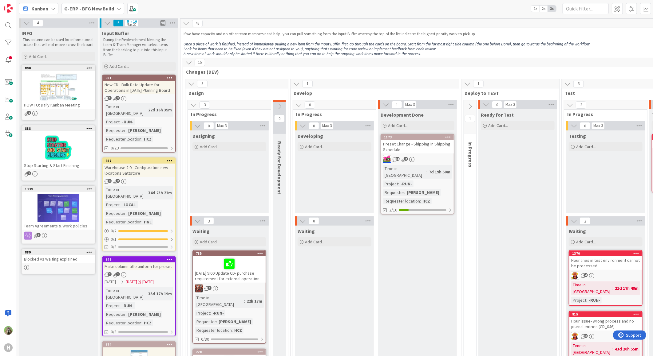
click at [198, 219] on icon at bounding box center [197, 221] width 7 height 7
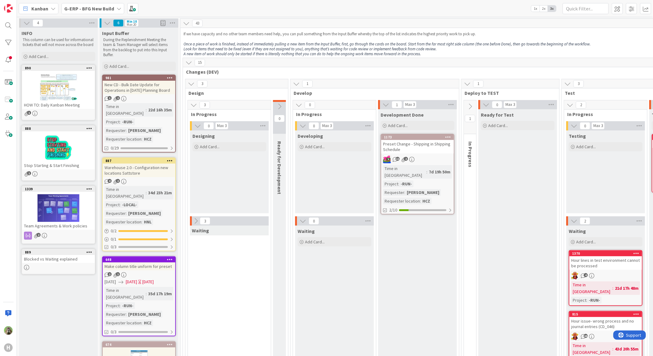
click at [308, 220] on div "0" at bounding box center [334, 221] width 79 height 9
click at [194, 221] on icon at bounding box center [195, 221] width 7 height 7
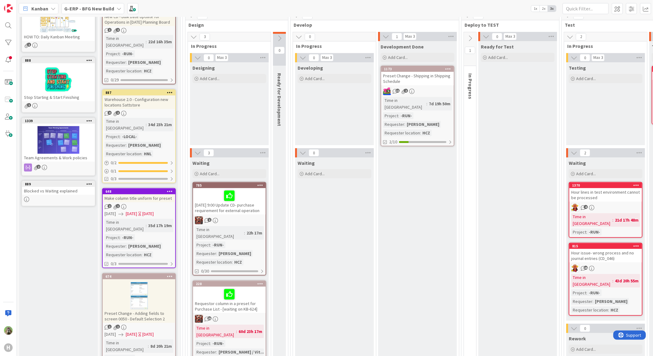
scroll to position [273, 0]
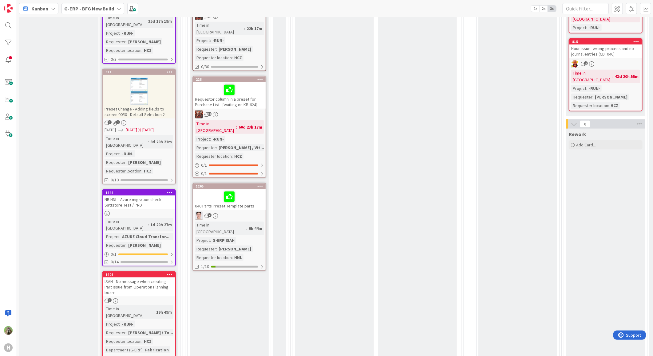
click at [146, 278] on div "ISAH - No message when creating Part Issue from Operation Planning board" at bounding box center [139, 287] width 73 height 19
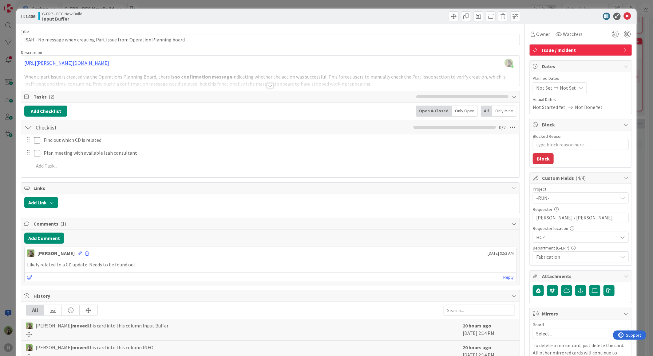
click at [205, 78] on div at bounding box center [270, 78] width 498 height 16
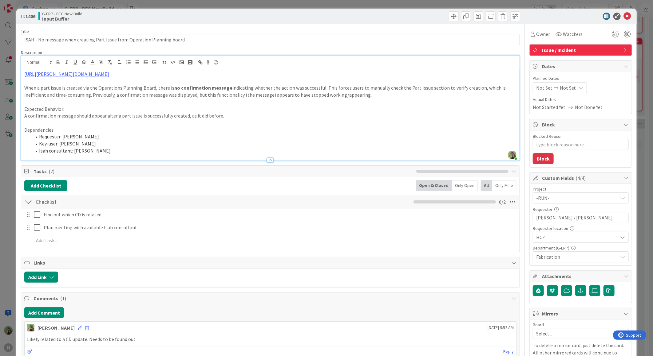
click at [11, 202] on div "ID 1406 G-ERP - BFG New Build Input Buffer Title 73 / 128 ISAH - No message whe…" at bounding box center [326, 178] width 653 height 356
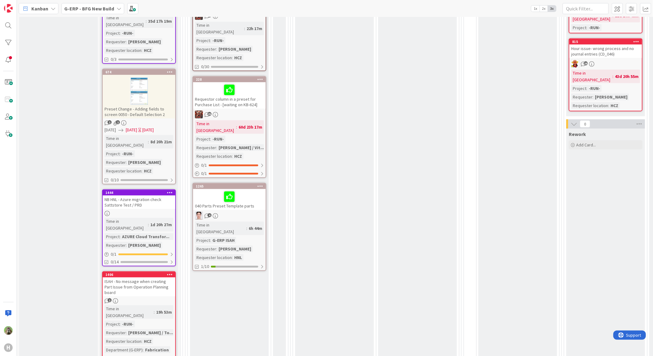
click at [94, 5] on span "G-ERP - BFG New Build" at bounding box center [89, 8] width 50 height 7
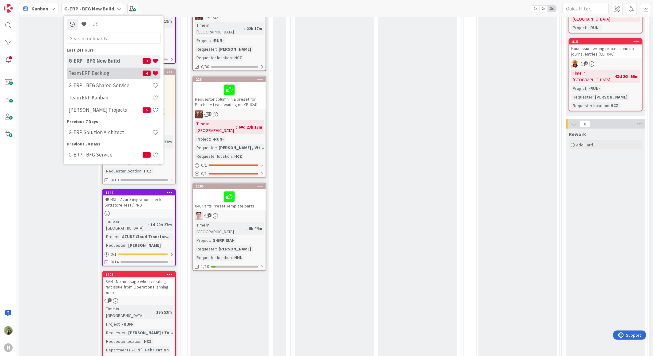
click at [95, 76] on h4 "Team ERP Backlog" at bounding box center [106, 73] width 74 height 6
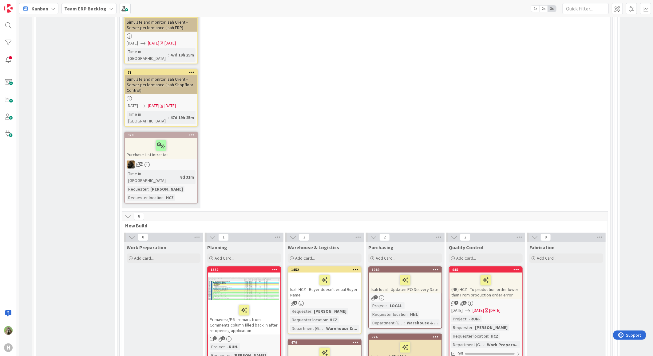
scroll to position [1399, 0]
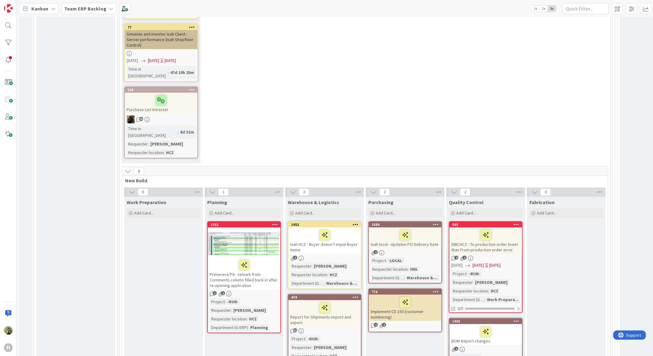
click at [268, 230] on div at bounding box center [244, 244] width 73 height 28
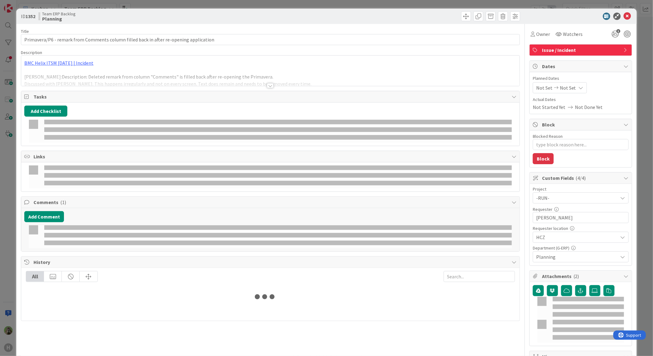
type textarea "x"
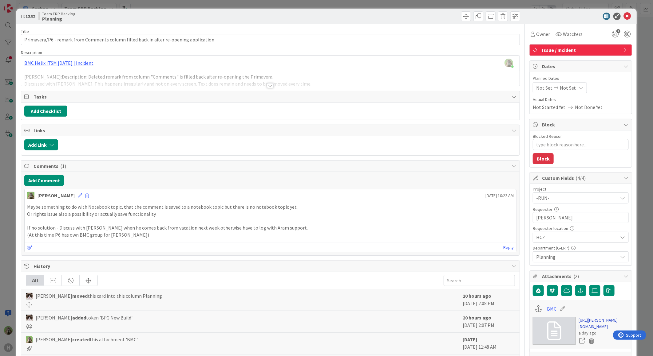
click at [581, 328] on link "https://huisman-smartit.onbmc.com/smartit/app/#/incident/AGGF4KX6HRENQASZL2S6SZ…" at bounding box center [603, 323] width 50 height 13
click at [2, 220] on div "ID 1352 Team ERP Backlog Planning Title 86 / 128 Primavera/P6 - remark from Com…" at bounding box center [326, 178] width 653 height 356
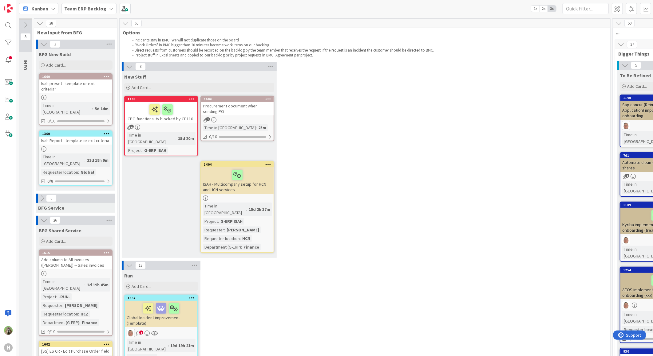
click at [88, 13] on div "Team ERP Backlog" at bounding box center [88, 8] width 55 height 11
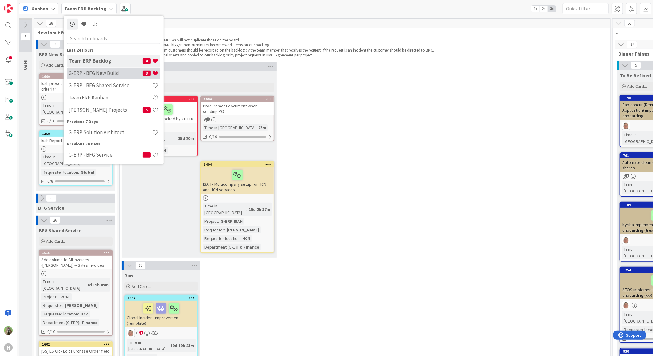
click at [104, 73] on h4 "G-ERP - BFG New Build" at bounding box center [106, 73] width 74 height 6
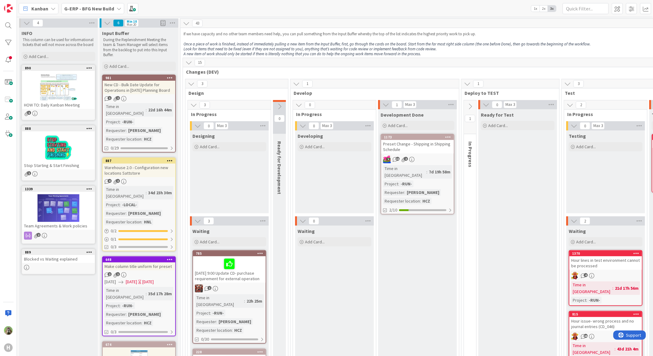
click at [92, 6] on b "G-ERP - BFG New Build" at bounding box center [89, 9] width 50 height 6
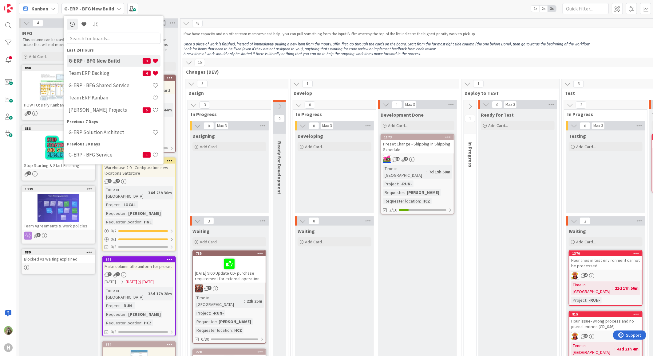
click at [92, 63] on h4 "G-ERP - BFG New Build" at bounding box center [106, 61] width 74 height 6
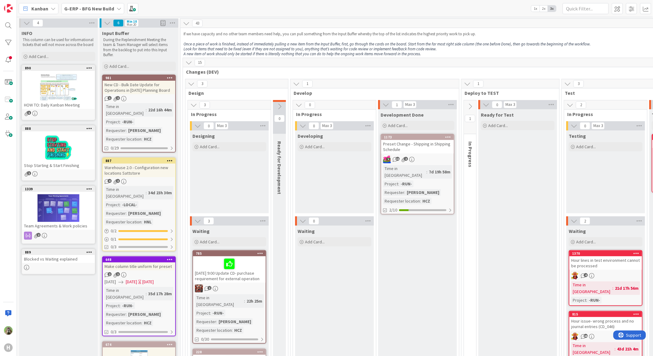
click at [92, 9] on b "G-ERP - BFG New Build" at bounding box center [89, 9] width 50 height 6
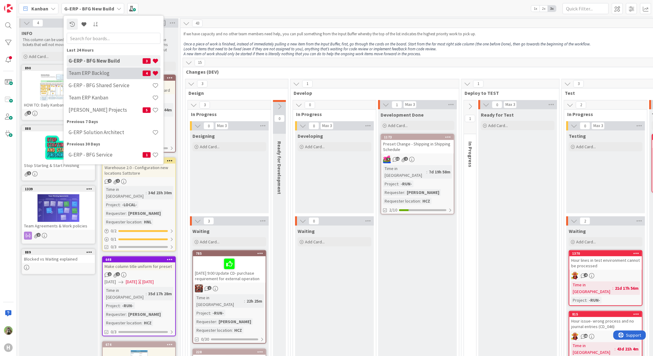
click at [86, 69] on div "Team ERP Backlog 4" at bounding box center [114, 73] width 94 height 12
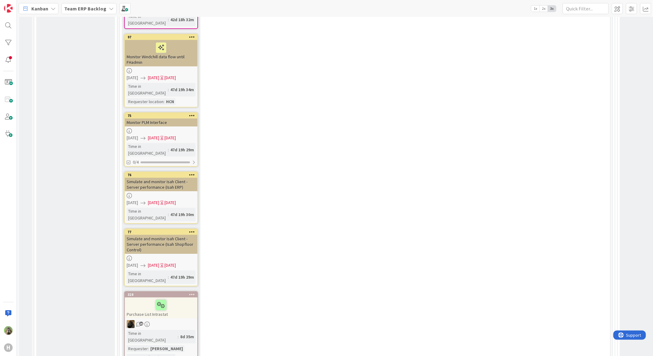
scroll to position [1331, 0]
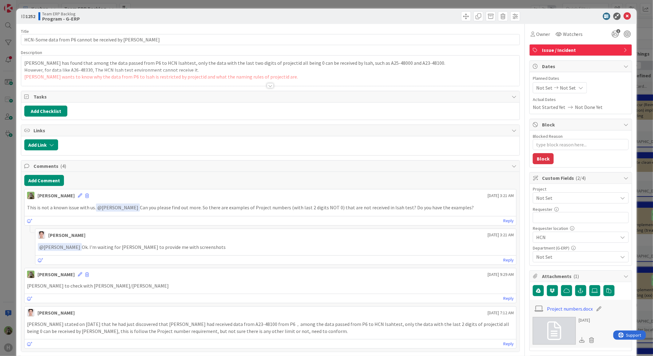
type textarea "x"
click at [52, 179] on button "Add Comment" at bounding box center [44, 180] width 40 height 11
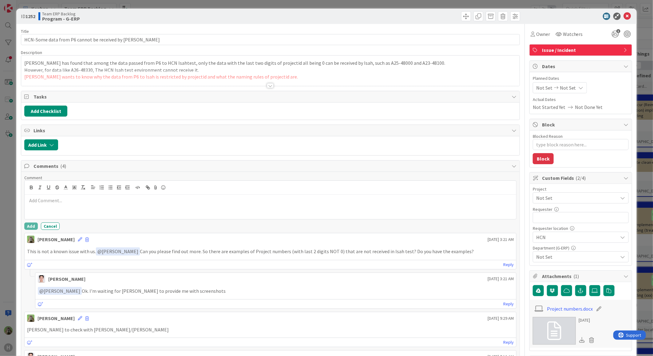
click at [213, 80] on div at bounding box center [270, 78] width 498 height 16
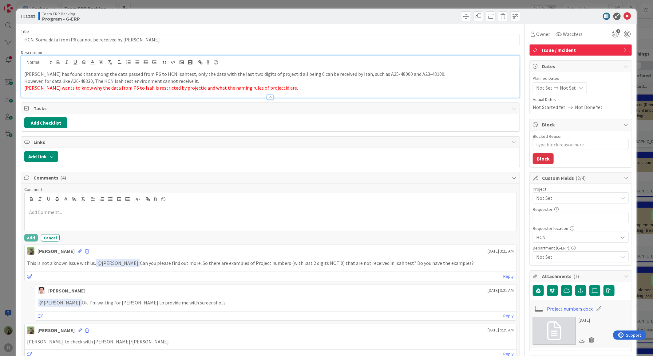
click at [560, 329] on link at bounding box center [553, 331] width 43 height 28
click at [579, 337] on icon at bounding box center [582, 340] width 6 height 6
click at [591, 291] on icon at bounding box center [594, 290] width 6 height 5
click at [589, 285] on input "file" at bounding box center [589, 285] width 0 height 0
click at [170, 215] on p at bounding box center [270, 212] width 486 height 7
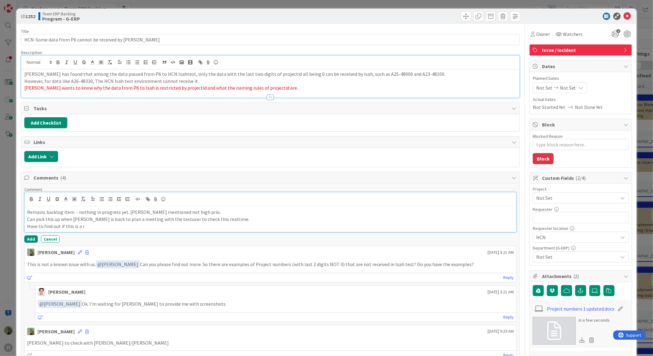
click at [168, 219] on p "Can pick this up when [PERSON_NAME] is back to plan a meeting with the testuser…" at bounding box center [270, 219] width 486 height 7
click at [148, 228] on p "Have to find out if this is a r" at bounding box center [270, 226] width 486 height 7
click at [75, 222] on p "Can pick this up when [PERSON_NAME] is back to plan a meeting with the testuser…" at bounding box center [270, 219] width 486 height 7
click at [81, 228] on p "Have to find out if this is a r" at bounding box center [270, 226] width 486 height 7
click at [69, 220] on p "Can pick this up when [PERSON_NAME]/[PERSON_NAME] is back to plan a meeting wit…" at bounding box center [270, 219] width 486 height 7
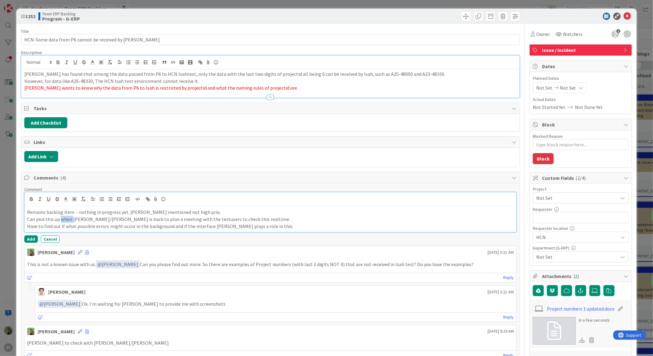
click at [69, 220] on p "Can pick this up when [PERSON_NAME]/[PERSON_NAME] is back to plan a meeting wit…" at bounding box center [270, 219] width 486 height 7
click at [280, 219] on p "Can pick this up with [PERSON_NAME]/[PERSON_NAME] to plan a meeting with the te…" at bounding box center [270, 219] width 486 height 7
click at [248, 216] on p "Remains backlog item - nothing in progress yet. [PERSON_NAME] mentioned not hig…" at bounding box center [270, 212] width 486 height 7
click at [248, 221] on p "Can pick this up with [PERSON_NAME]/[PERSON_NAME] to plan a meeting with the te…" at bounding box center [270, 219] width 486 height 7
click at [33, 242] on button "Add" at bounding box center [31, 239] width 14 height 7
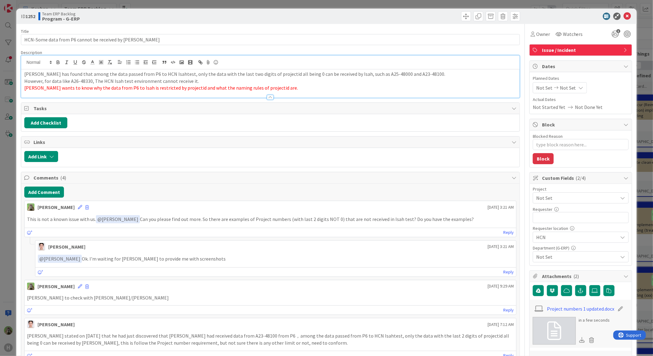
type textarea "x"
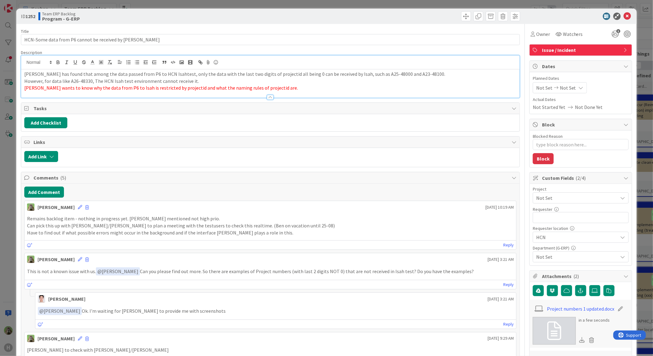
click at [3, 233] on div "ID 1252 Team ERP Backlog Program - G-ERP Title 52 / 128 HCN-Some data from P6 c…" at bounding box center [326, 178] width 653 height 356
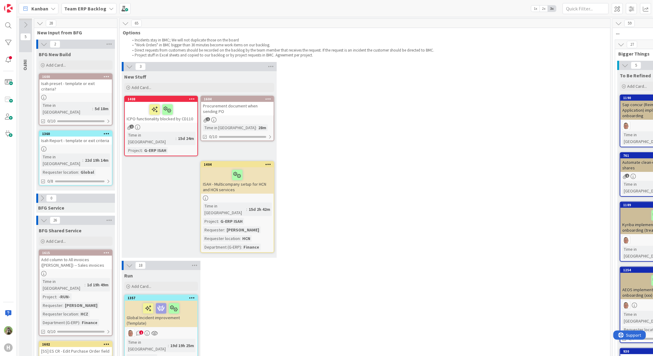
click at [493, 135] on div "3 New Stuff Add Card... 1604 Procurement document when sending PO 1 Time in [GE…" at bounding box center [365, 161] width 488 height 199
